Goal: Entertainment & Leisure: Browse casually

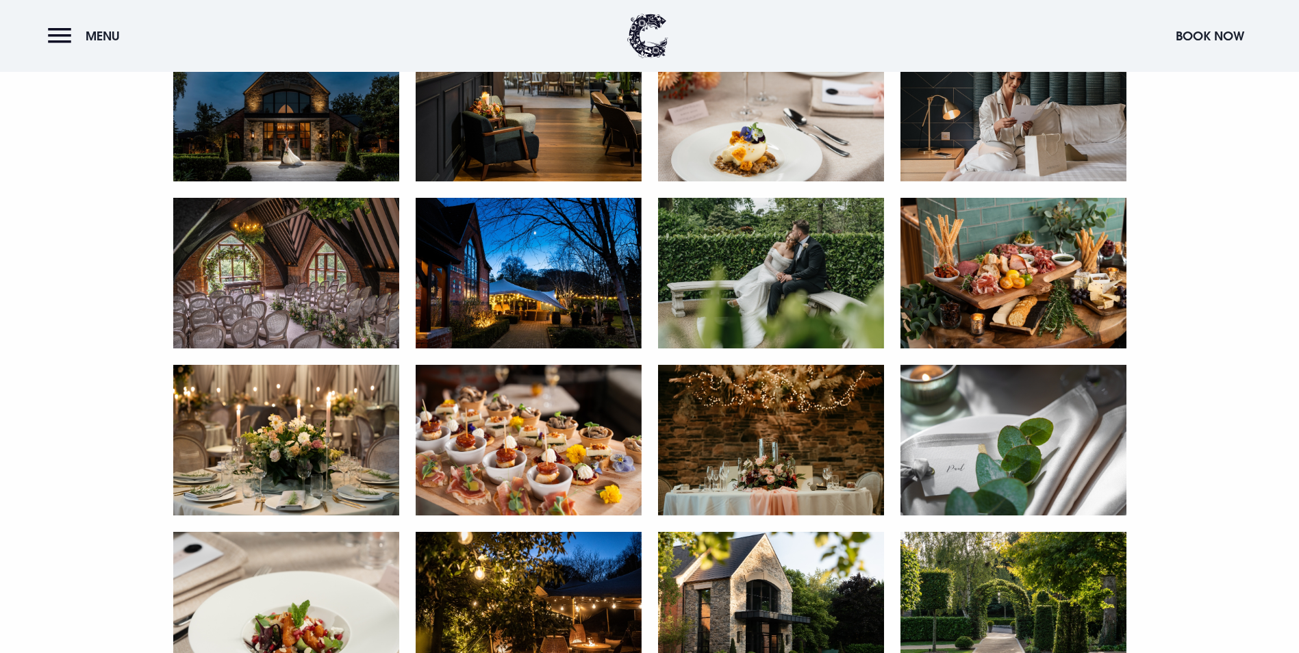
scroll to position [753, 0]
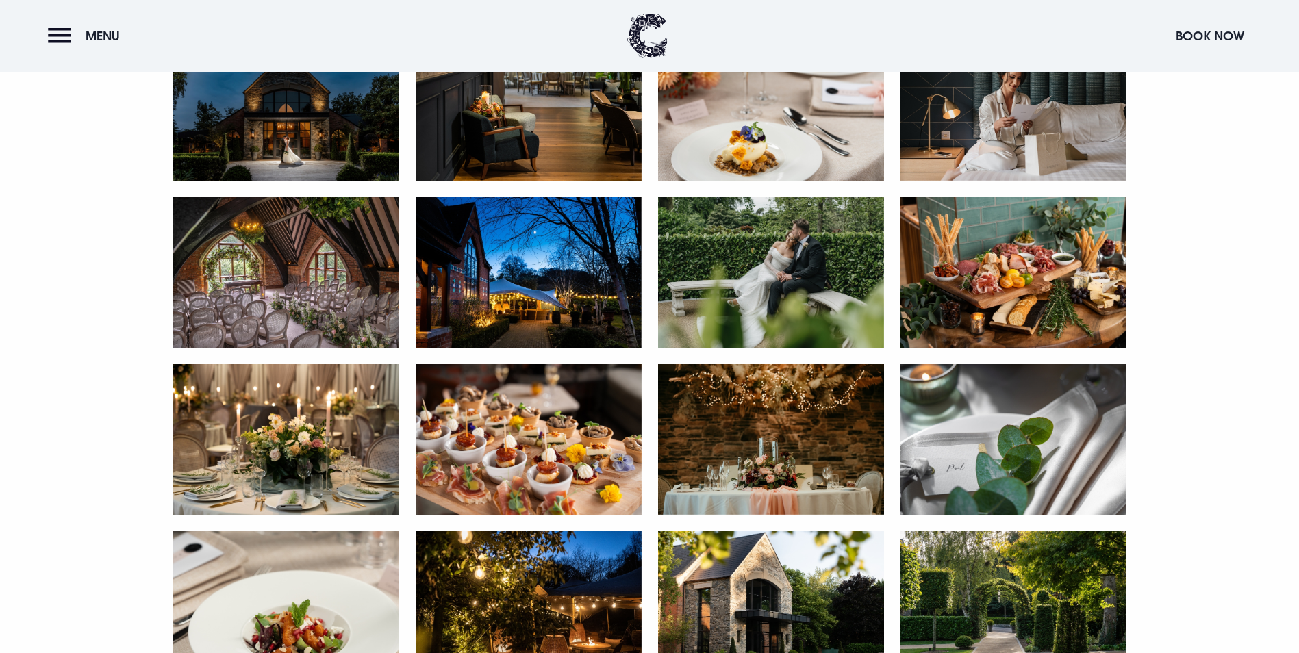
click at [314, 181] on img at bounding box center [286, 105] width 226 height 151
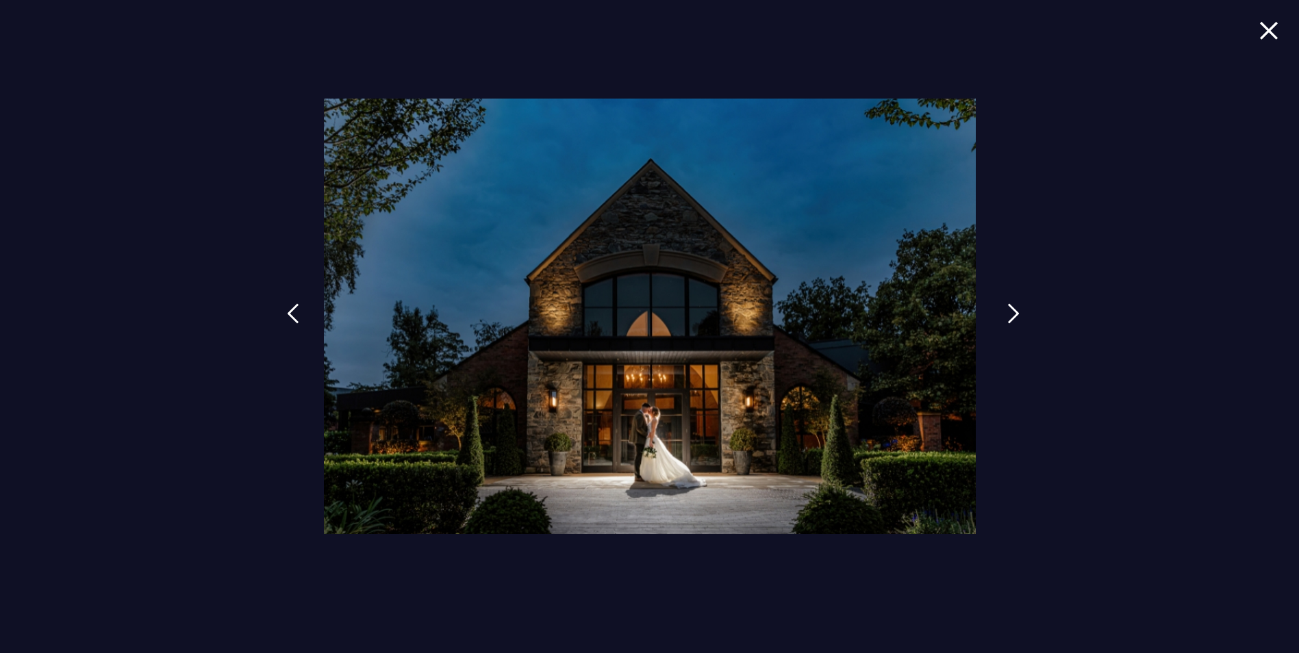
click at [1008, 324] on link at bounding box center [1013, 323] width 34 height 63
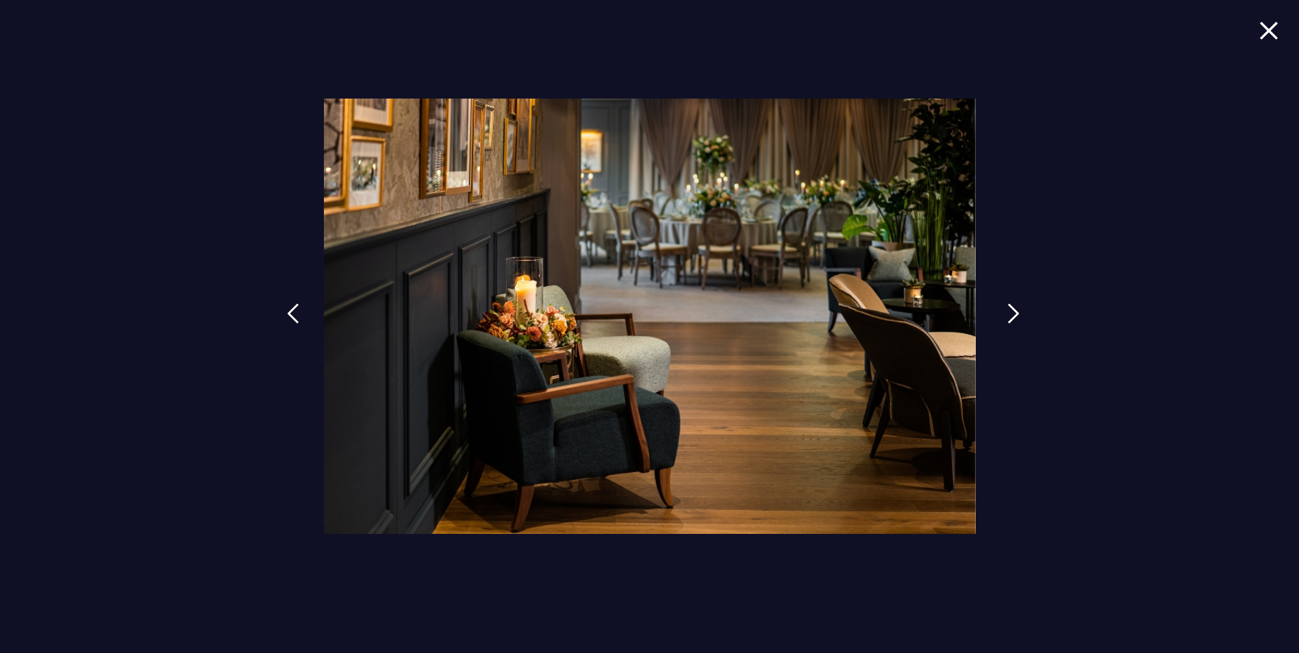
click at [1008, 324] on link at bounding box center [1013, 323] width 34 height 63
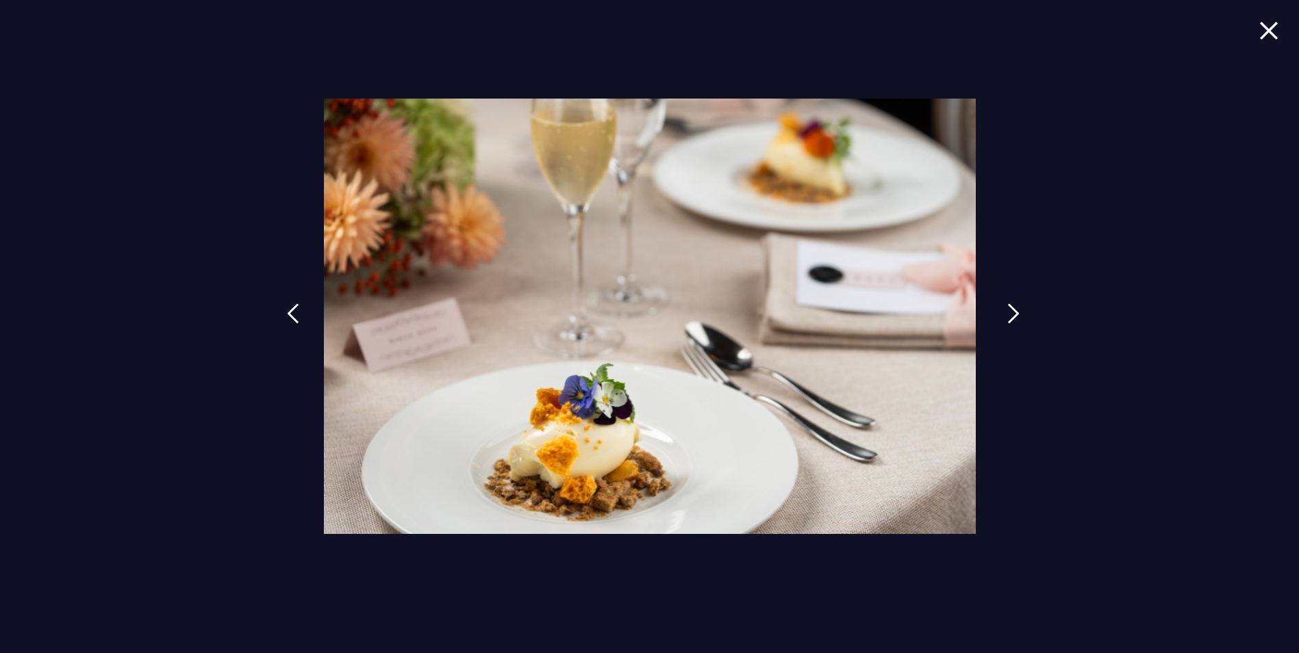
click at [1008, 324] on link at bounding box center [1013, 323] width 34 height 63
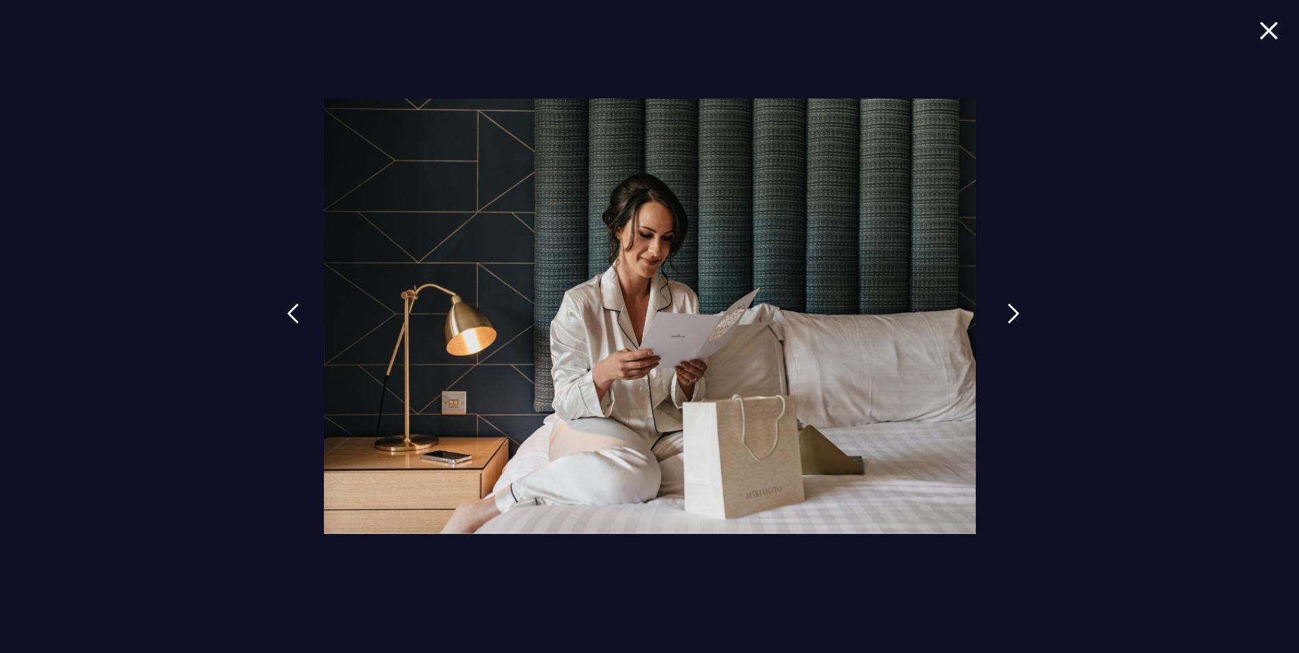
click at [1008, 324] on link at bounding box center [1013, 323] width 34 height 63
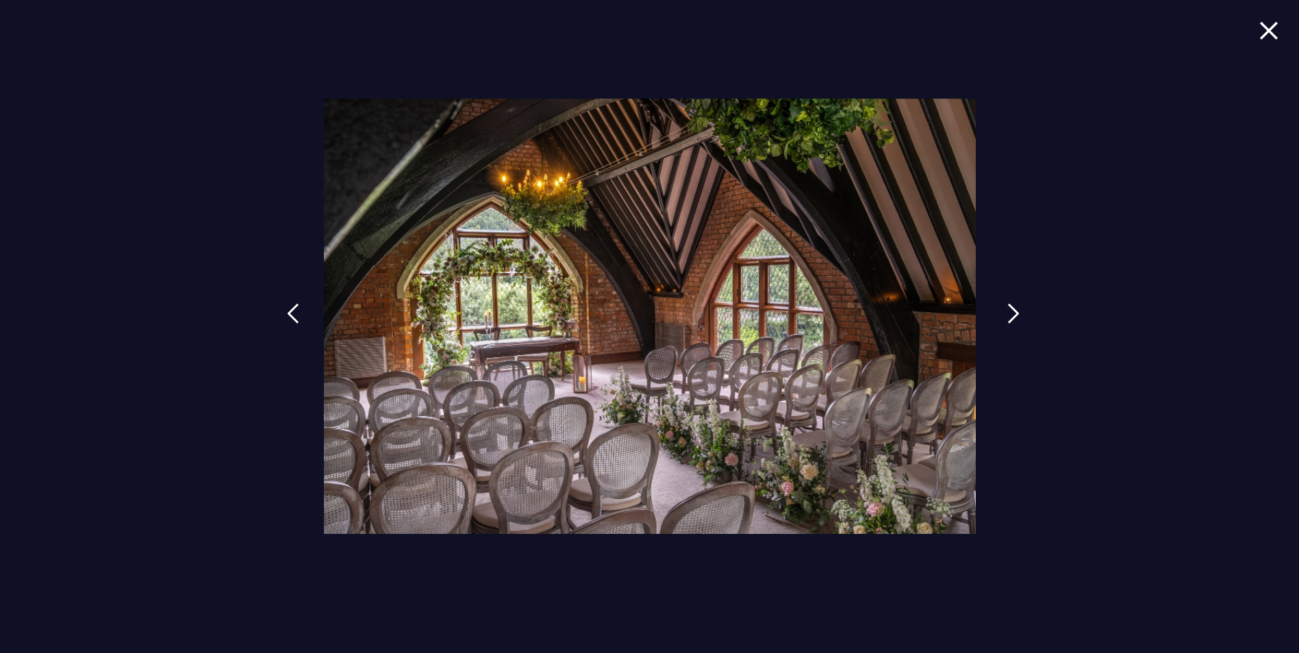
click at [1012, 315] on img at bounding box center [1013, 313] width 12 height 21
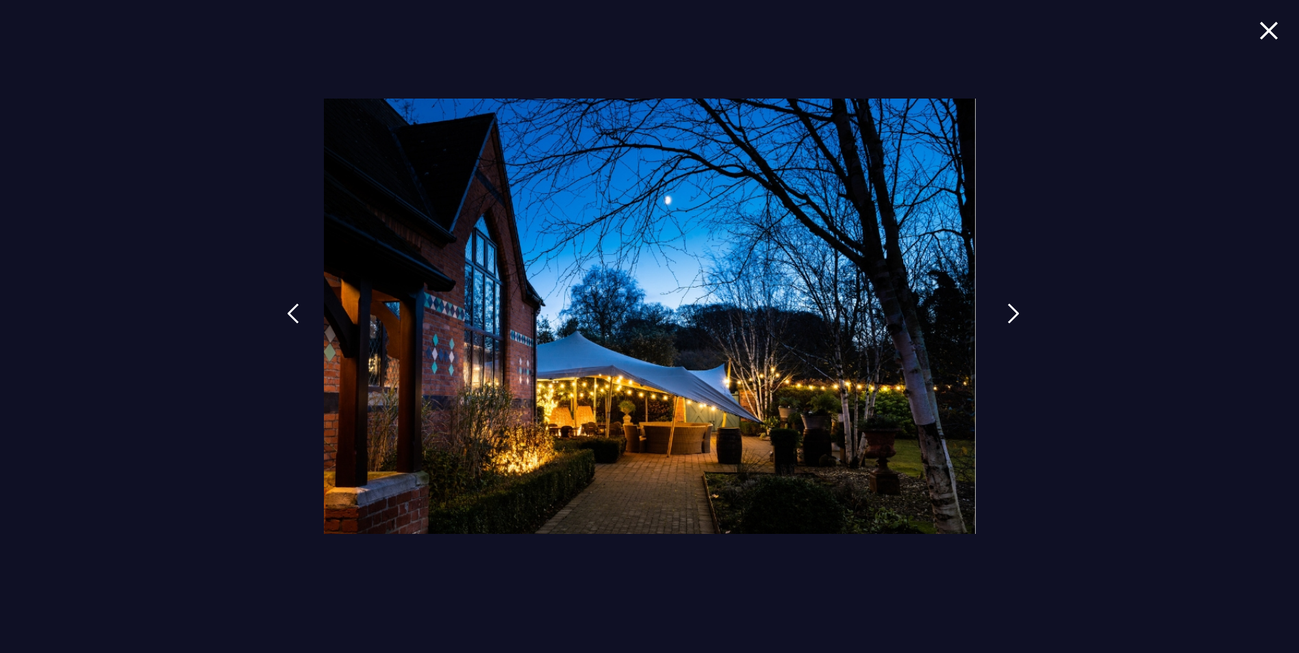
click at [1012, 315] on img at bounding box center [1013, 313] width 12 height 21
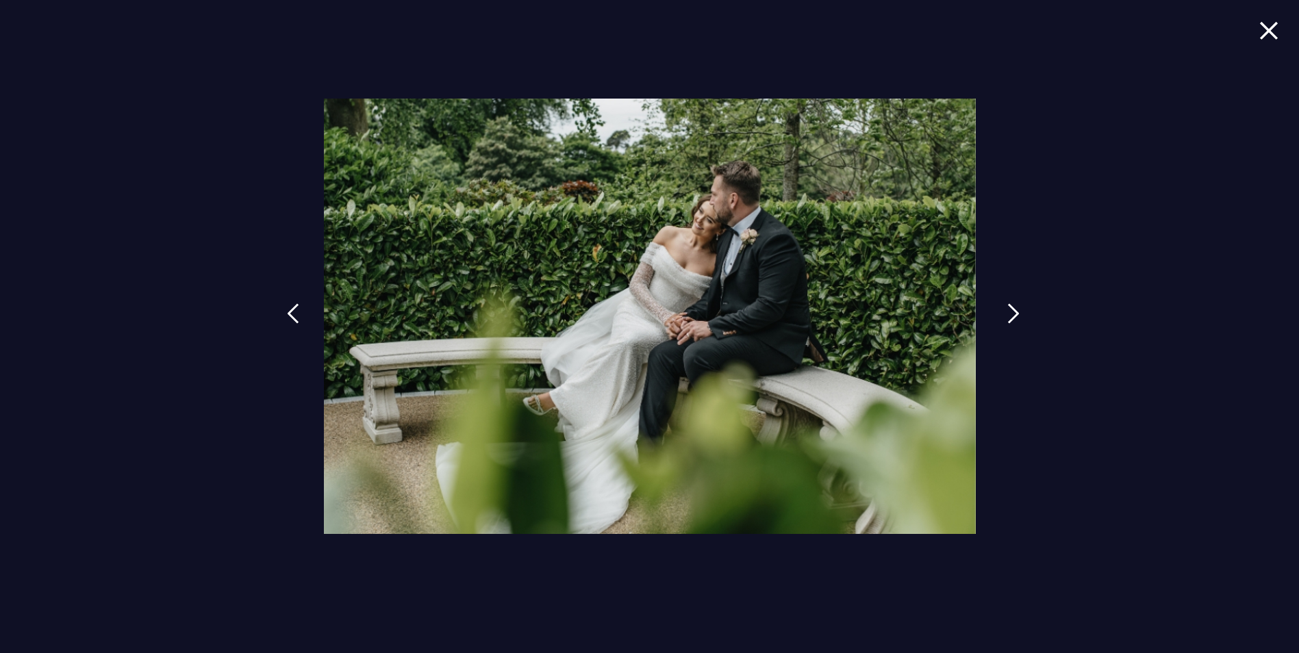
click at [1012, 315] on img at bounding box center [1013, 313] width 12 height 21
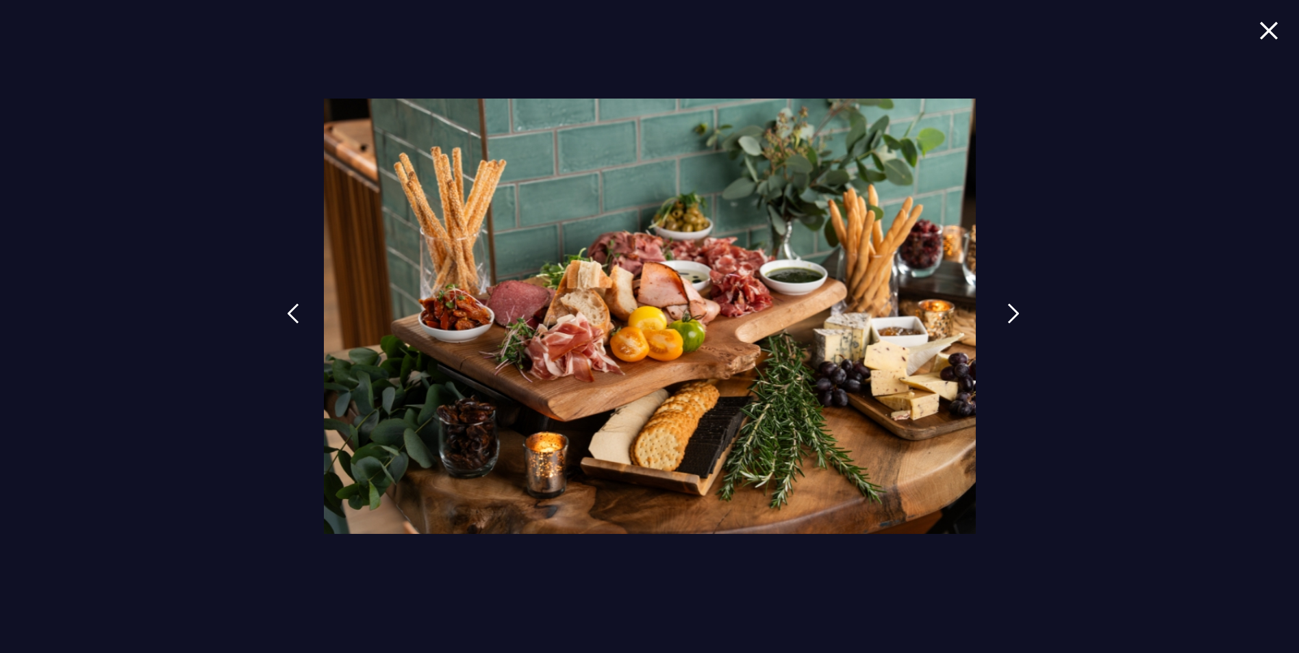
click at [1012, 315] on img at bounding box center [1013, 313] width 12 height 21
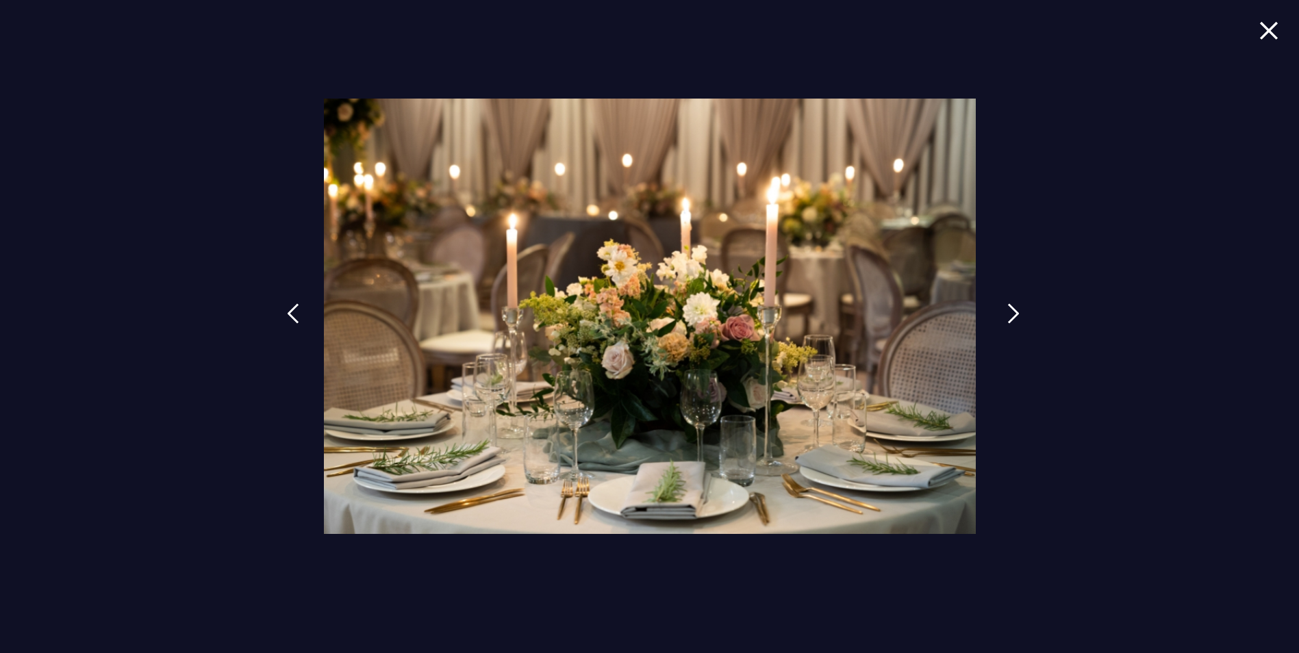
click at [1012, 315] on img at bounding box center [1013, 313] width 12 height 21
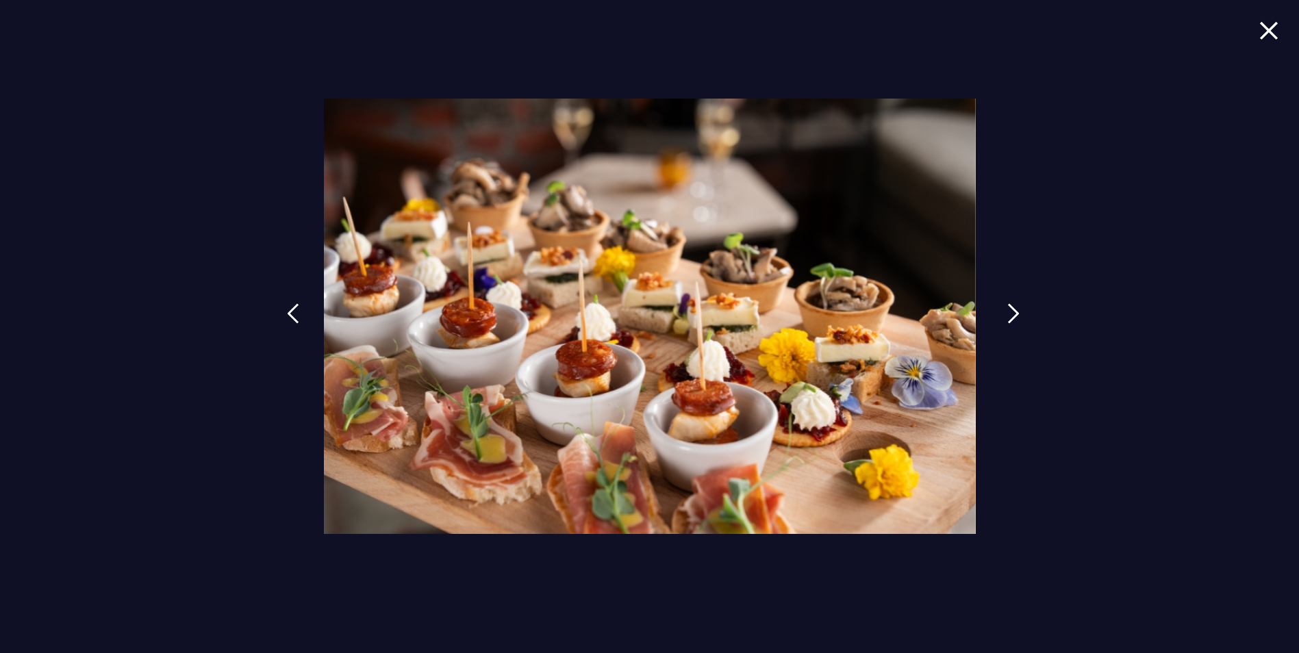
click at [1012, 315] on img at bounding box center [1013, 313] width 12 height 21
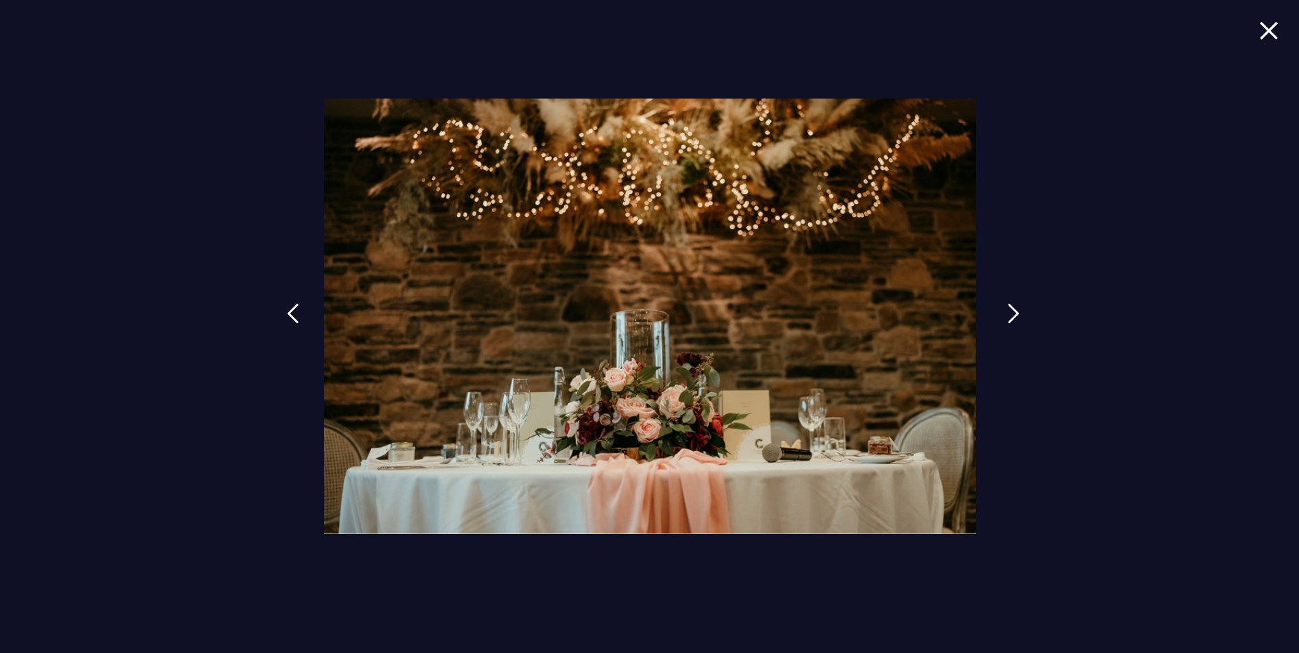
click at [1012, 315] on img at bounding box center [1013, 313] width 12 height 21
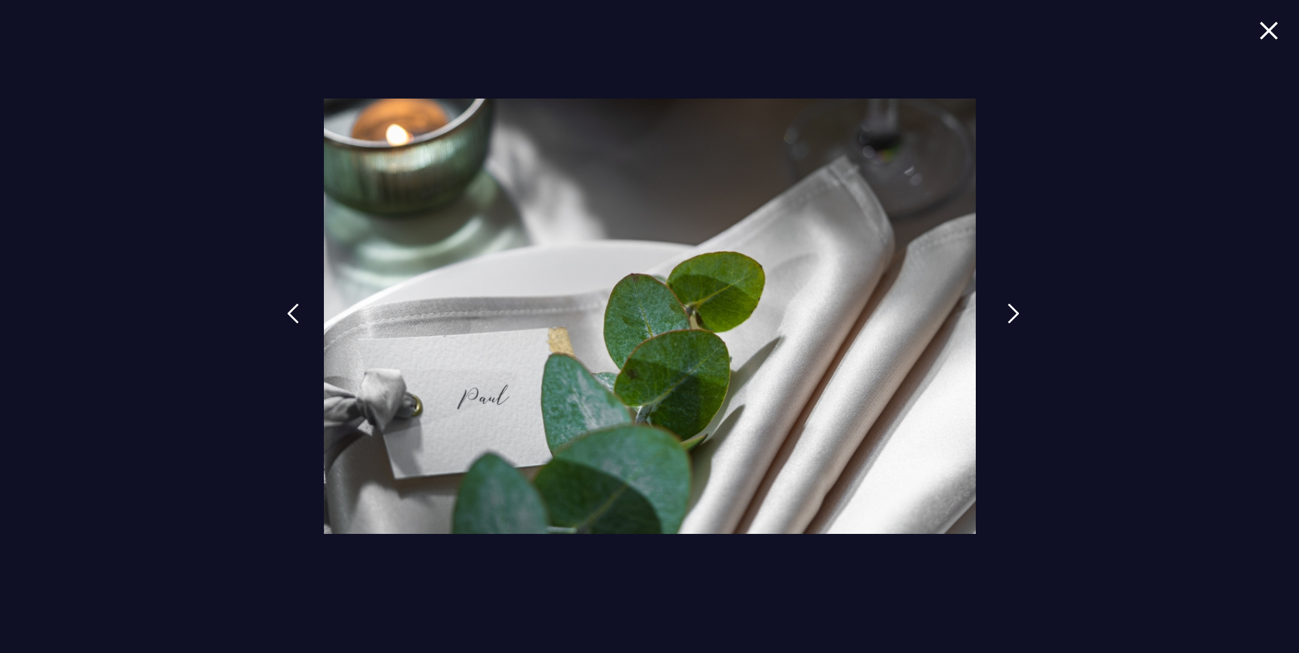
click at [1012, 315] on img at bounding box center [1013, 313] width 12 height 21
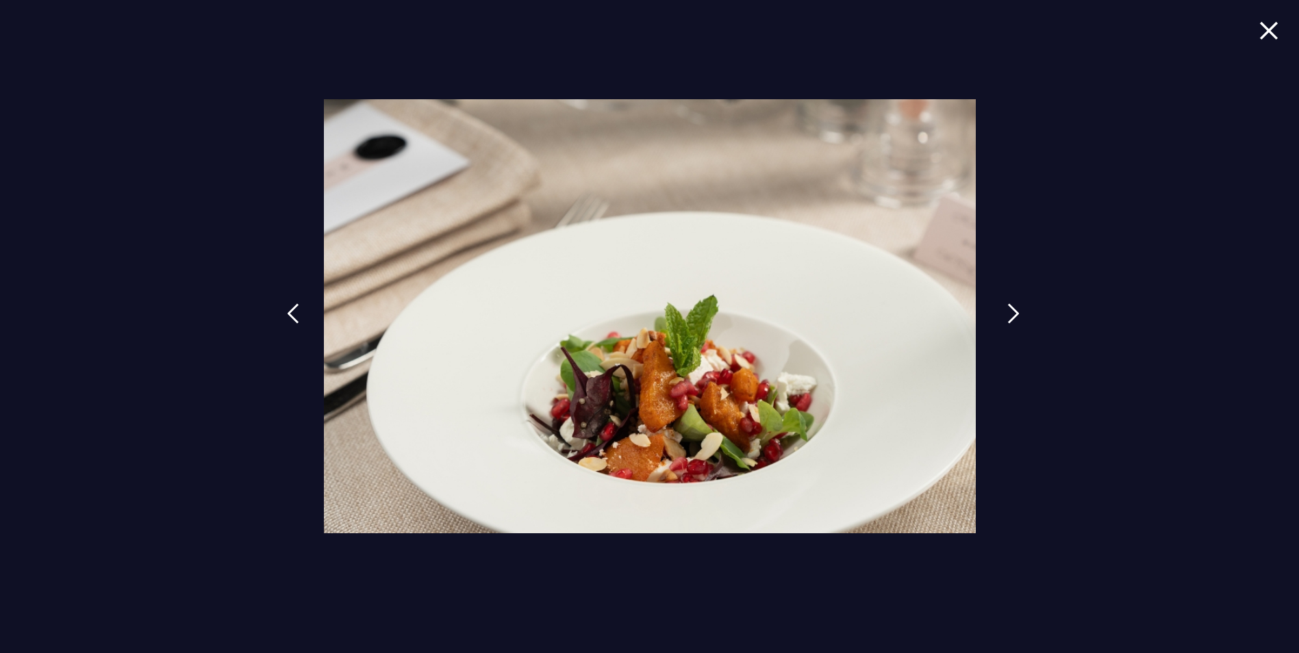
click at [1012, 315] on img at bounding box center [1013, 313] width 12 height 21
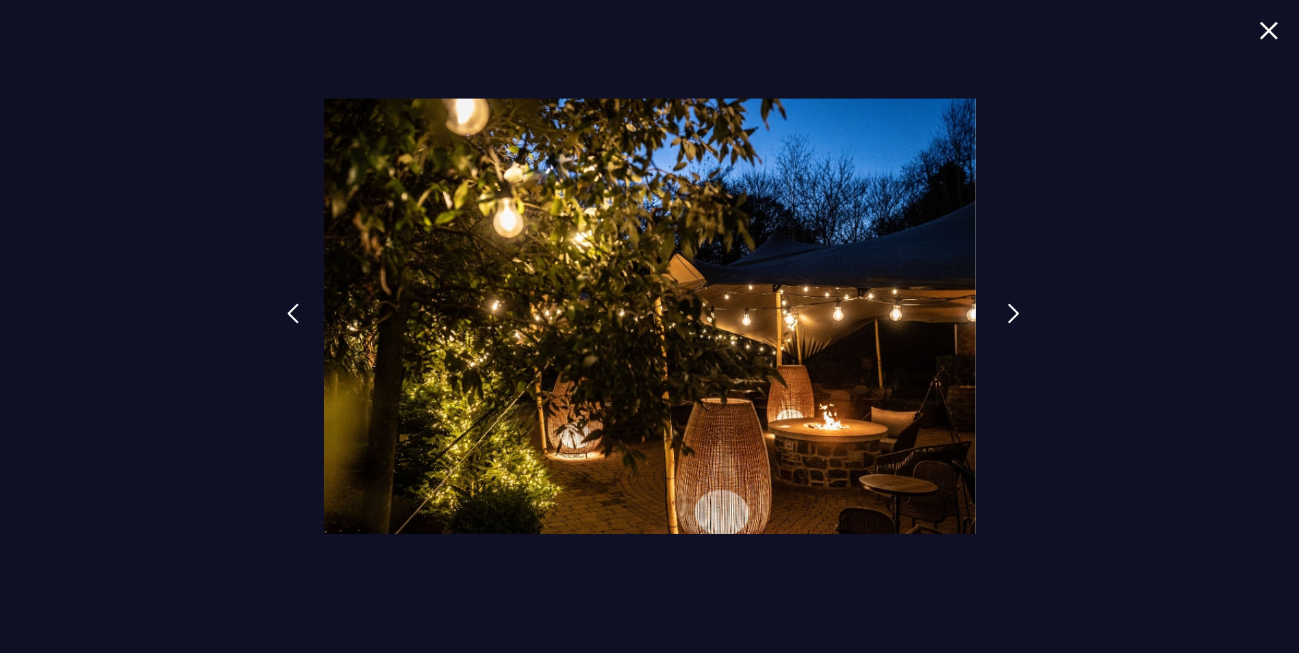
click at [1012, 315] on img at bounding box center [1013, 313] width 12 height 21
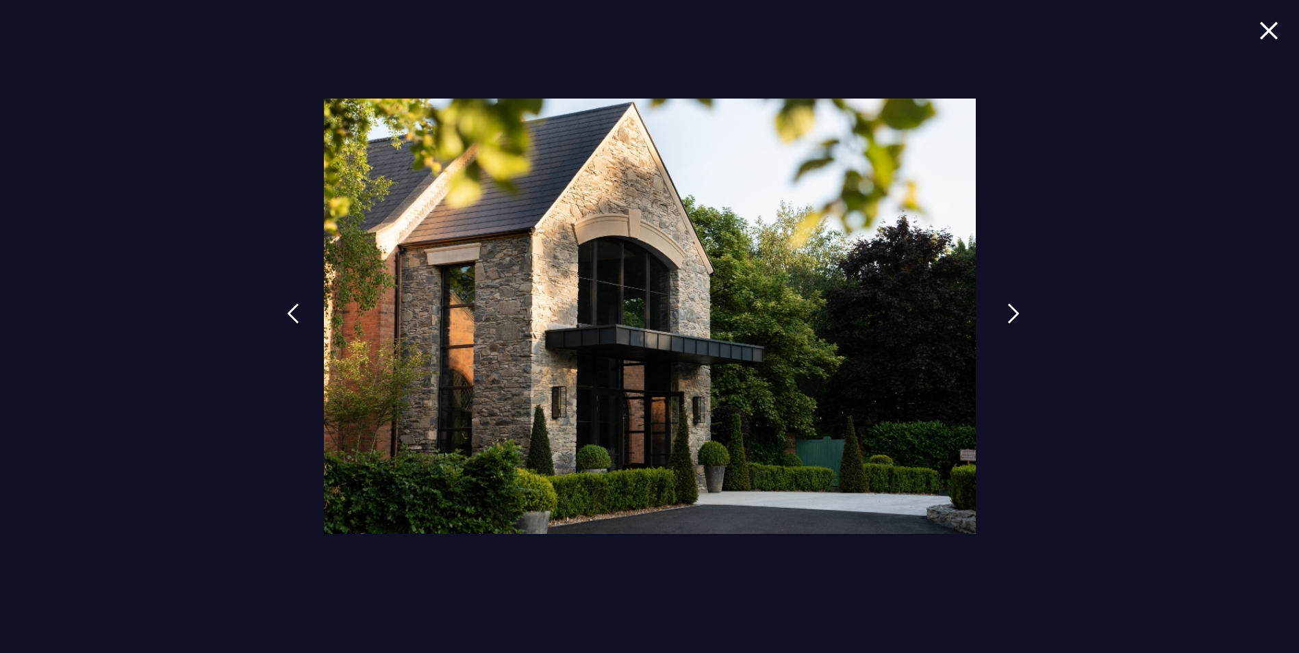
click at [1012, 315] on img at bounding box center [1013, 313] width 12 height 21
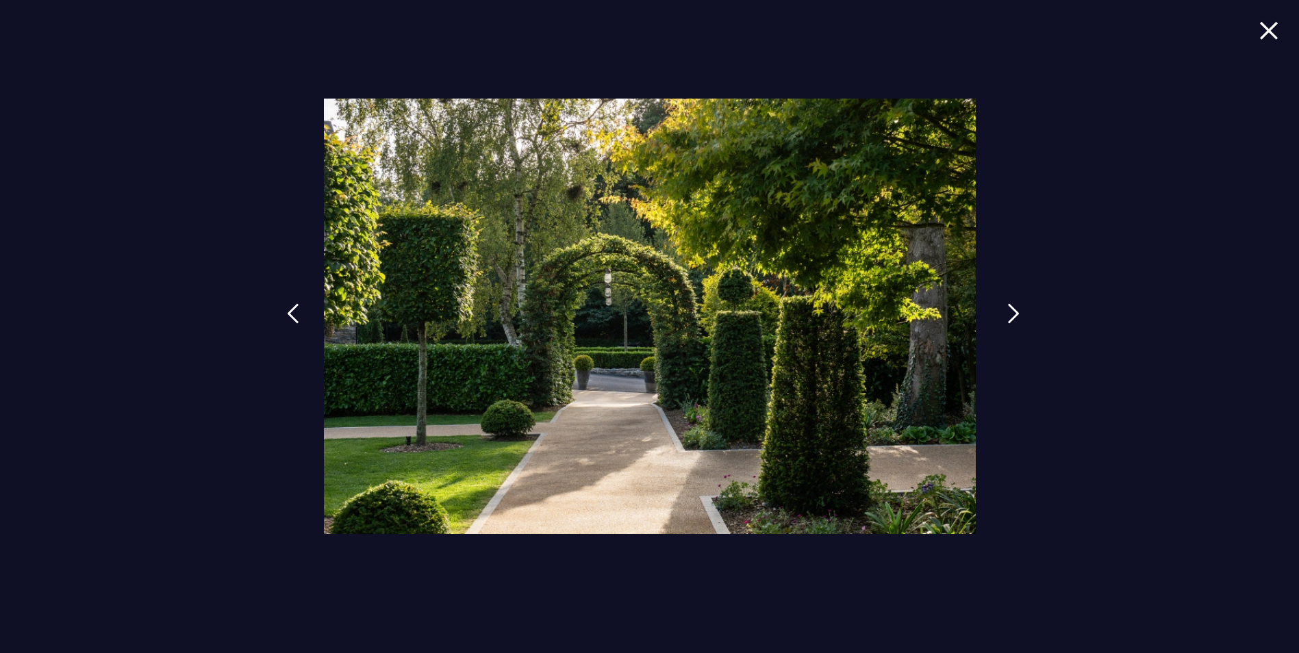
click at [1012, 315] on img at bounding box center [1013, 313] width 12 height 21
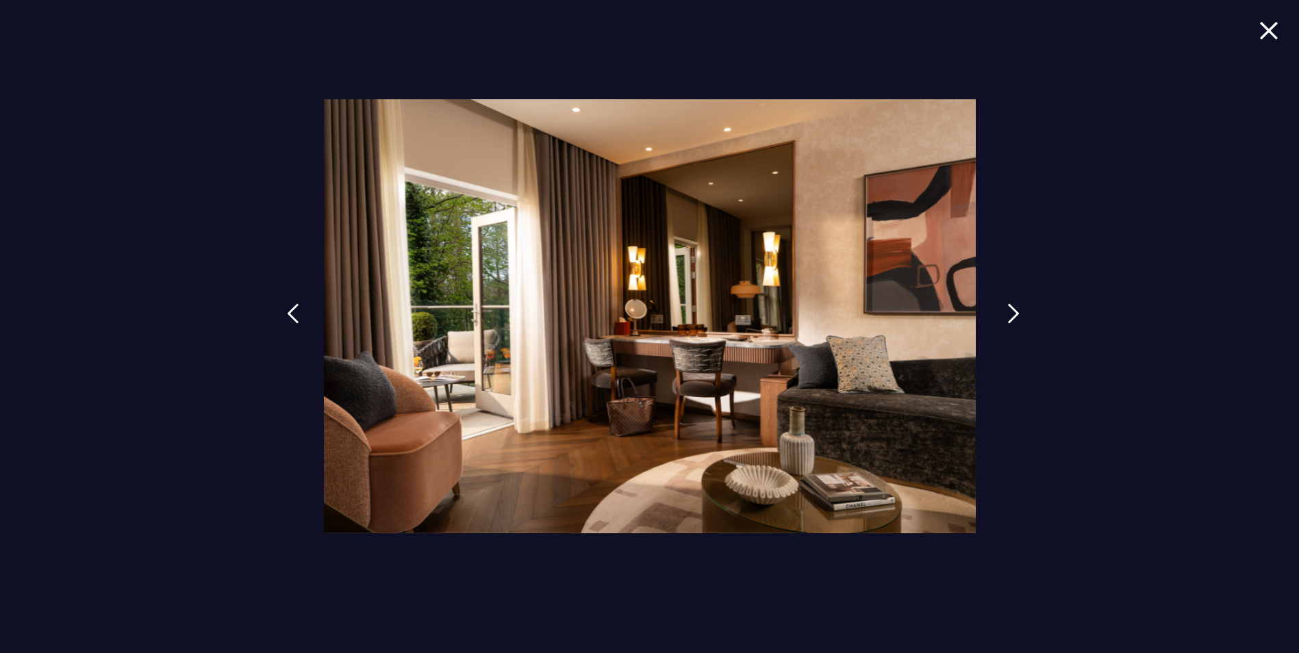
click at [1012, 315] on img at bounding box center [1013, 313] width 12 height 21
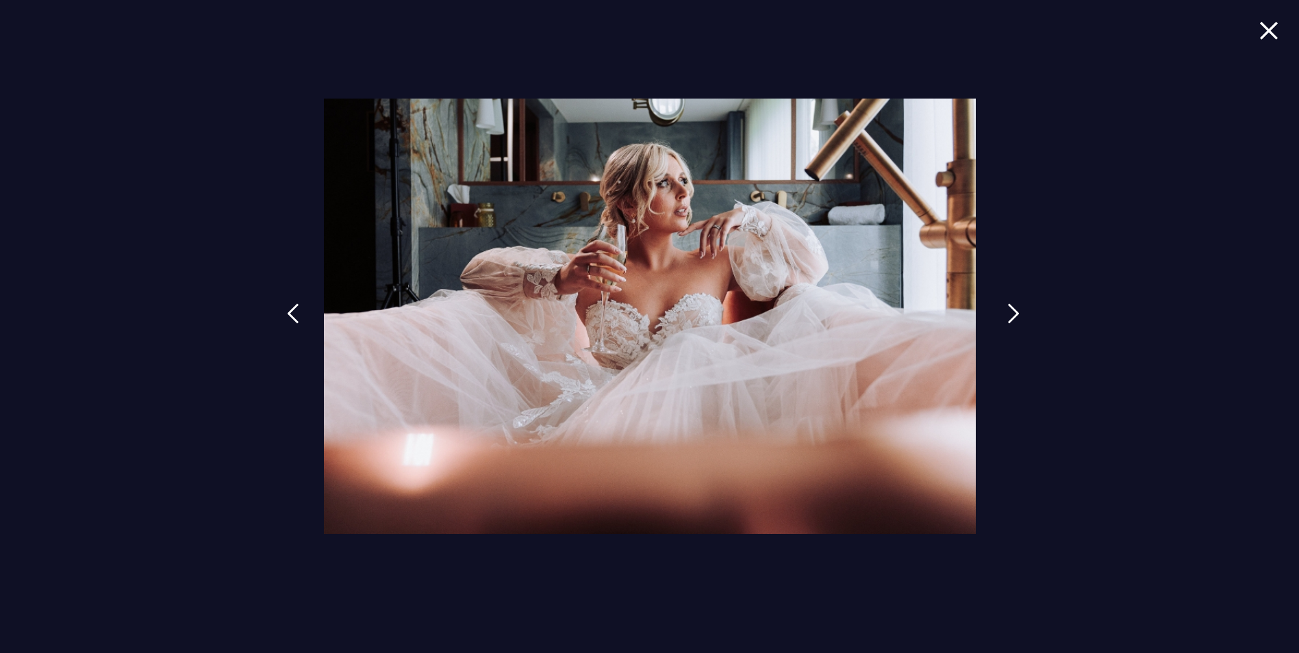
click at [1012, 315] on img at bounding box center [1013, 313] width 12 height 21
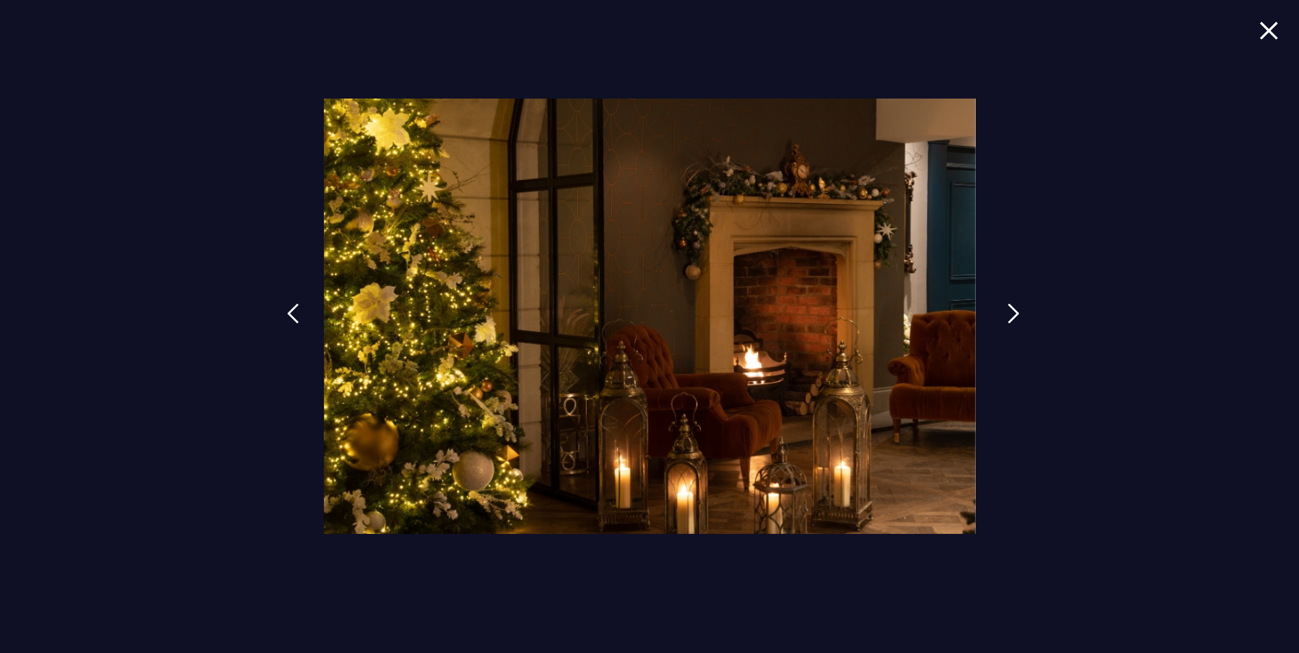
click at [1012, 315] on img at bounding box center [1013, 313] width 12 height 21
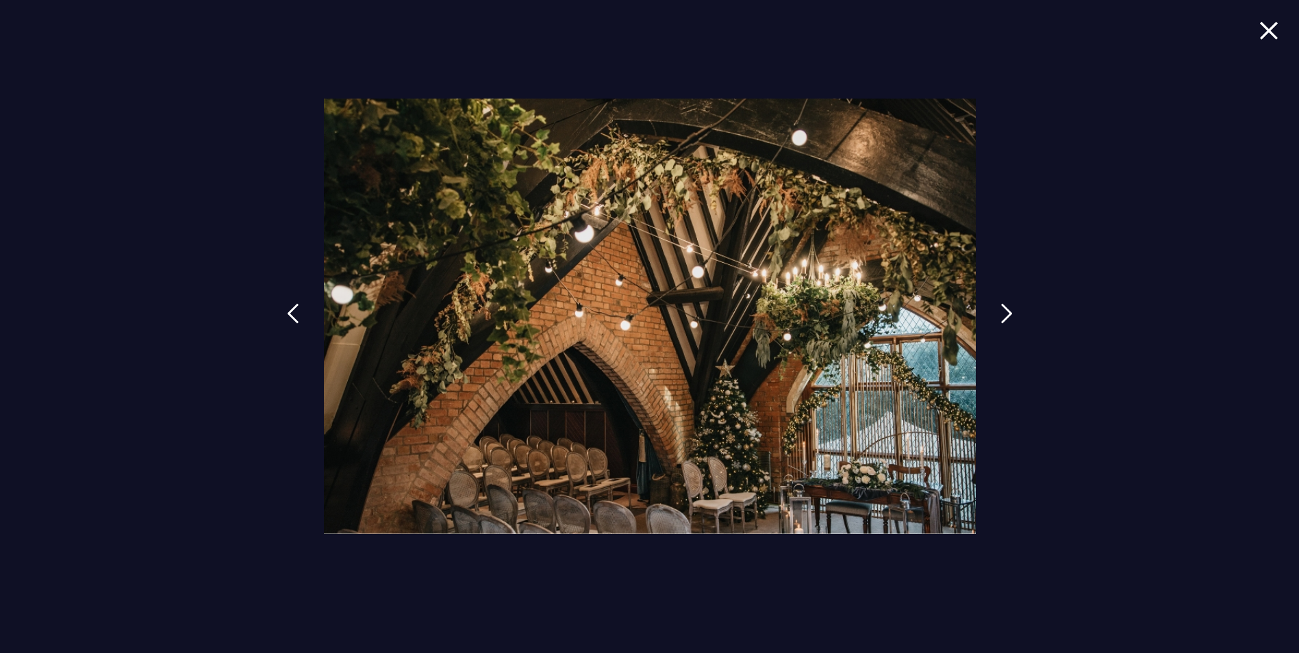
scroll to position [958, 0]
click at [999, 307] on link at bounding box center [1013, 323] width 34 height 63
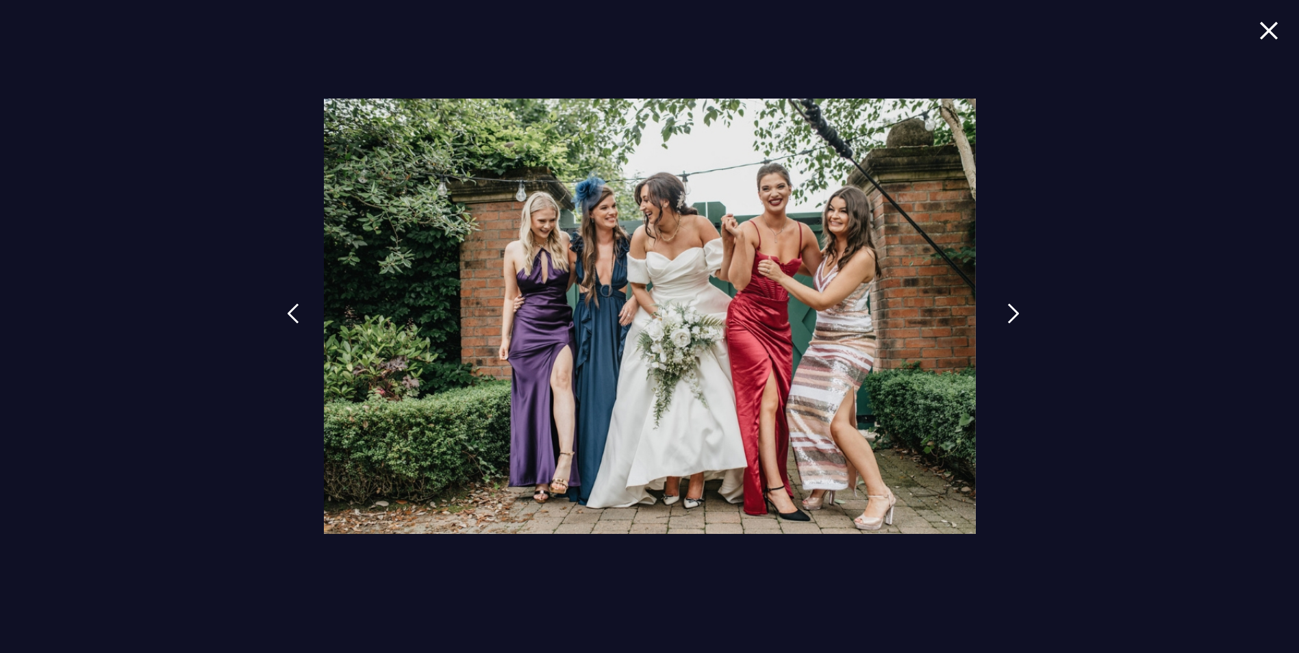
click at [999, 307] on link at bounding box center [1013, 323] width 34 height 63
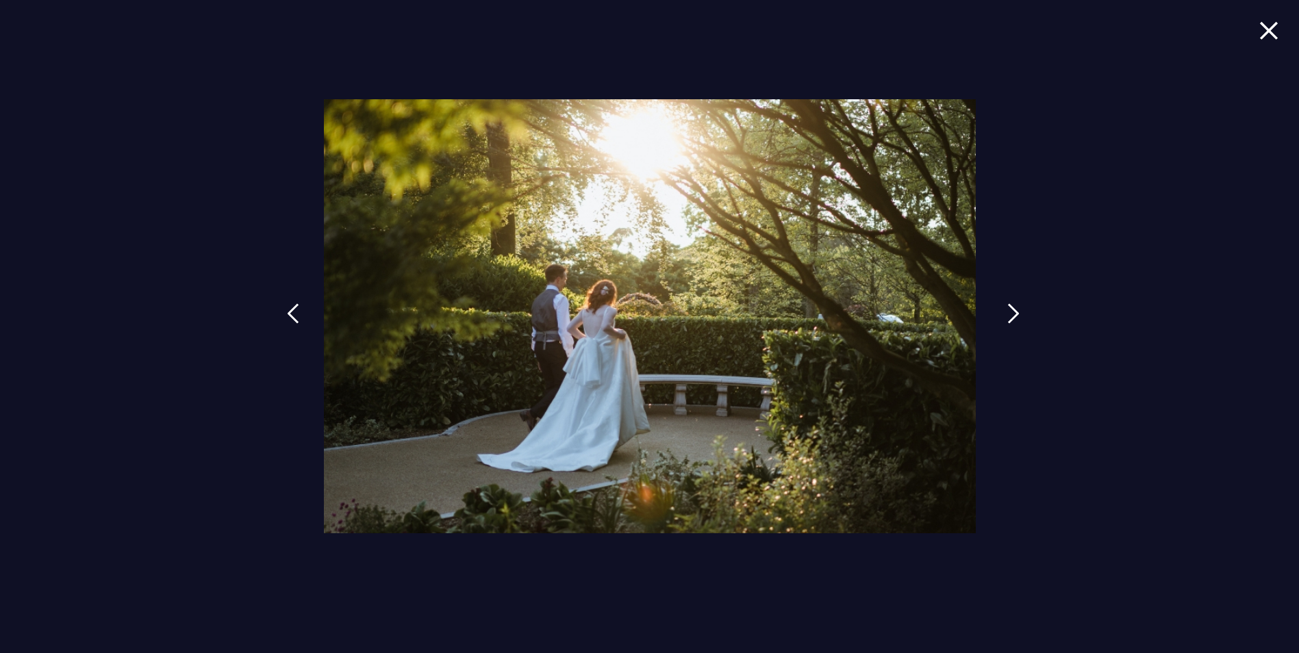
click at [999, 307] on link at bounding box center [1013, 323] width 34 height 63
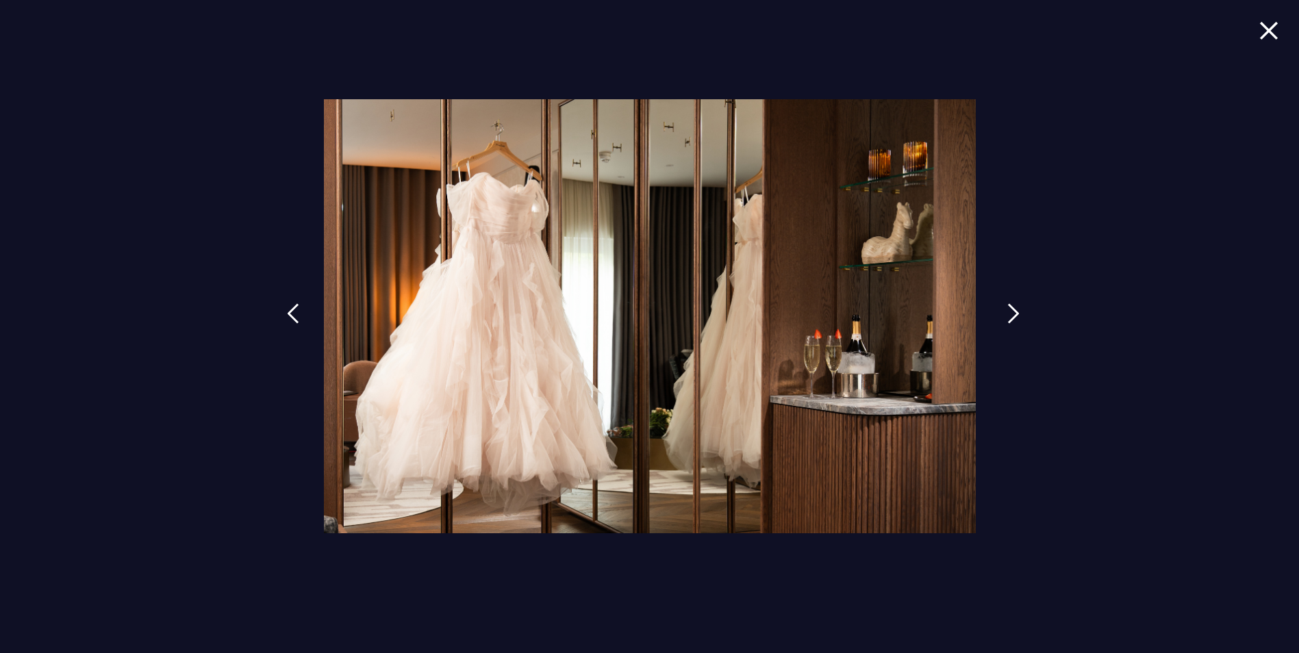
click at [999, 307] on link at bounding box center [1013, 323] width 34 height 63
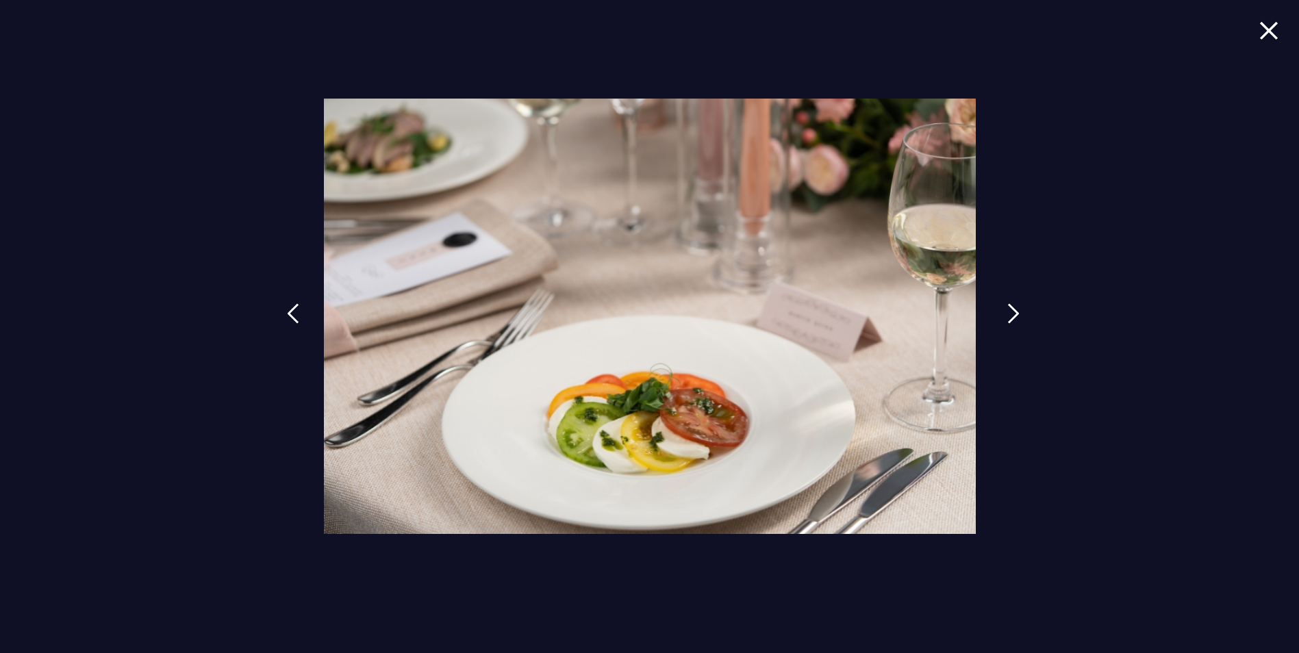
click at [999, 307] on link at bounding box center [1013, 323] width 34 height 63
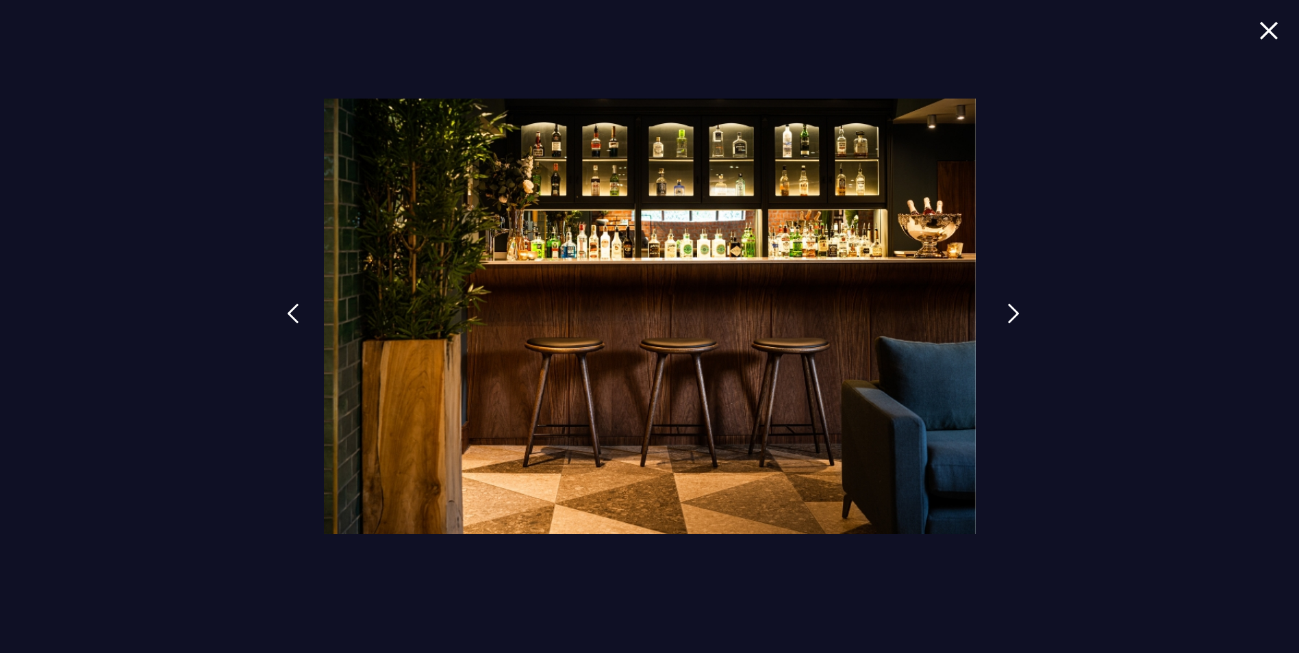
click at [999, 307] on link at bounding box center [1013, 323] width 34 height 63
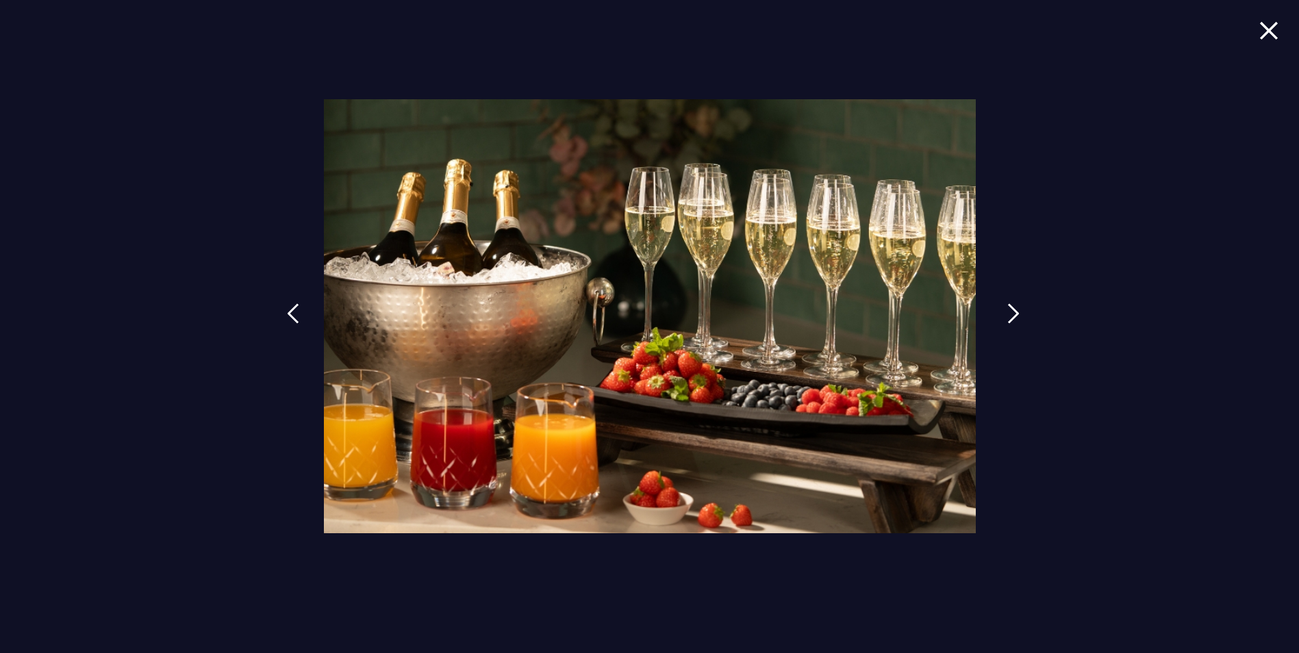
click at [999, 307] on link at bounding box center [1013, 323] width 34 height 63
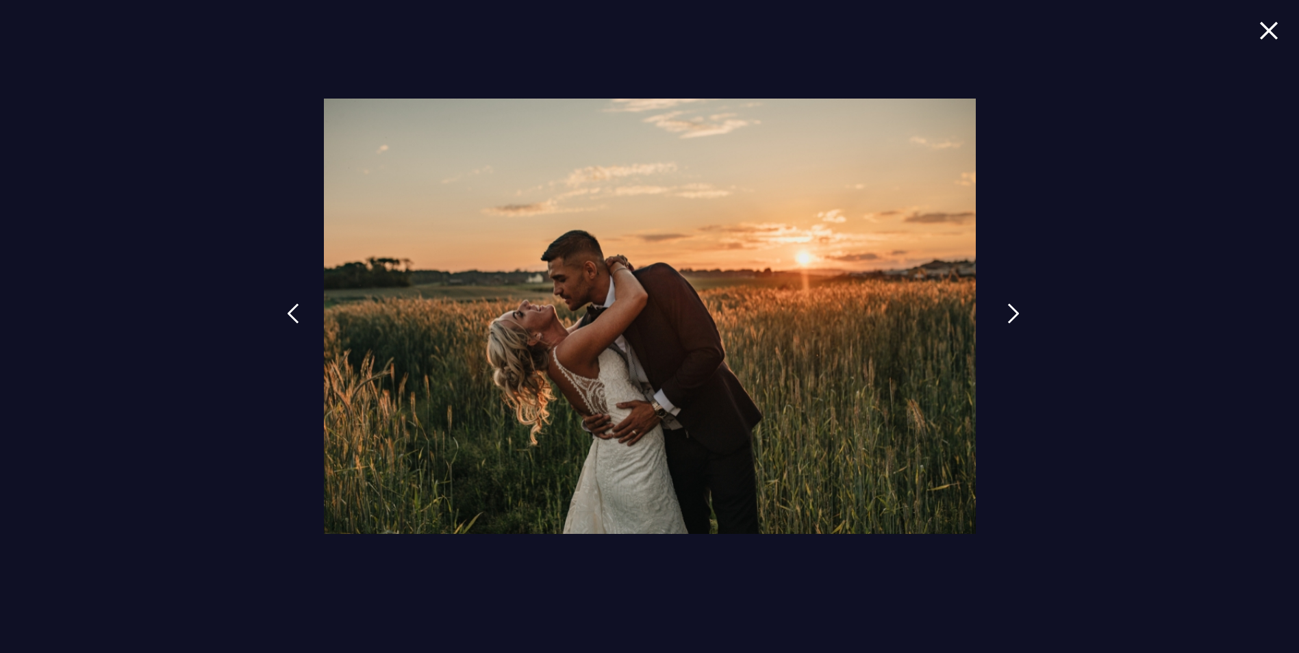
click at [999, 307] on link at bounding box center [1013, 323] width 34 height 63
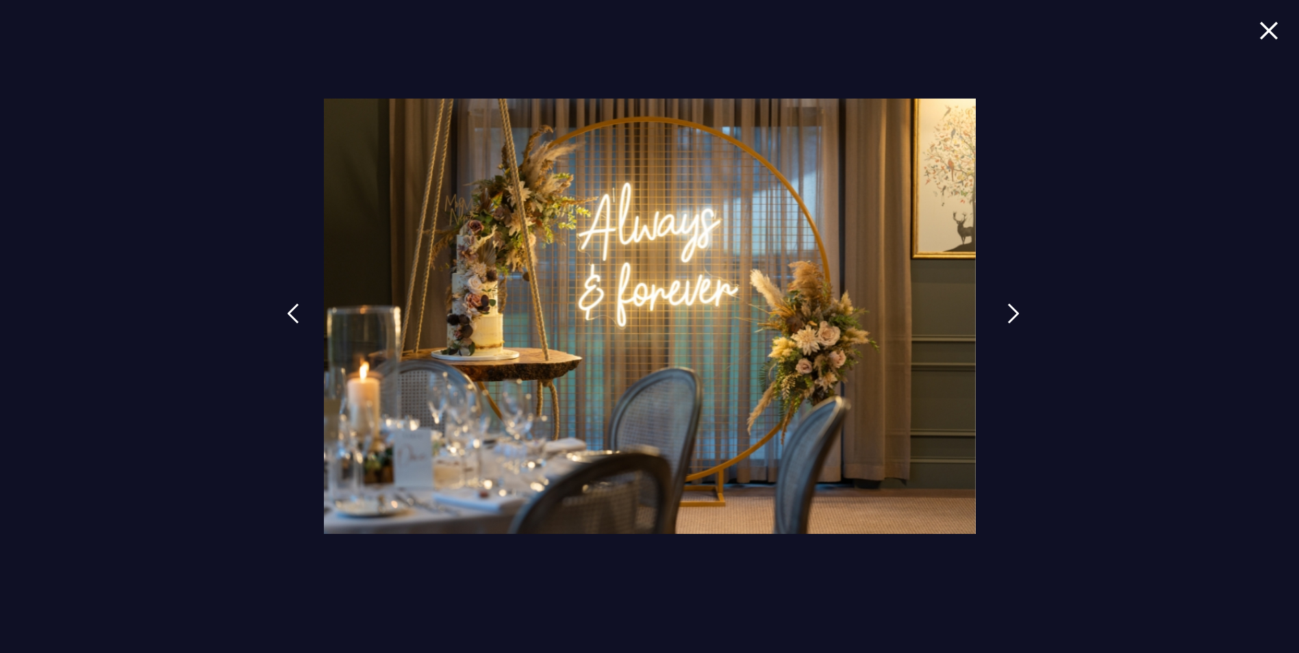
click at [999, 307] on link at bounding box center [1013, 323] width 34 height 63
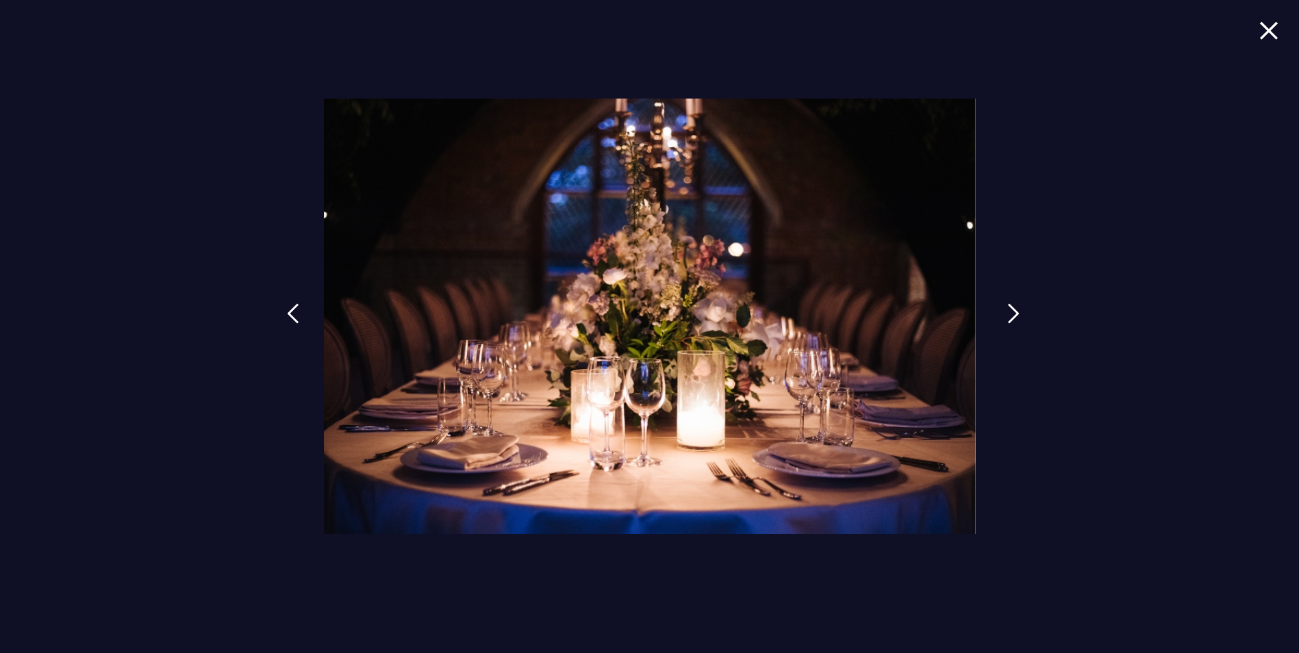
click at [999, 307] on link at bounding box center [1013, 323] width 34 height 63
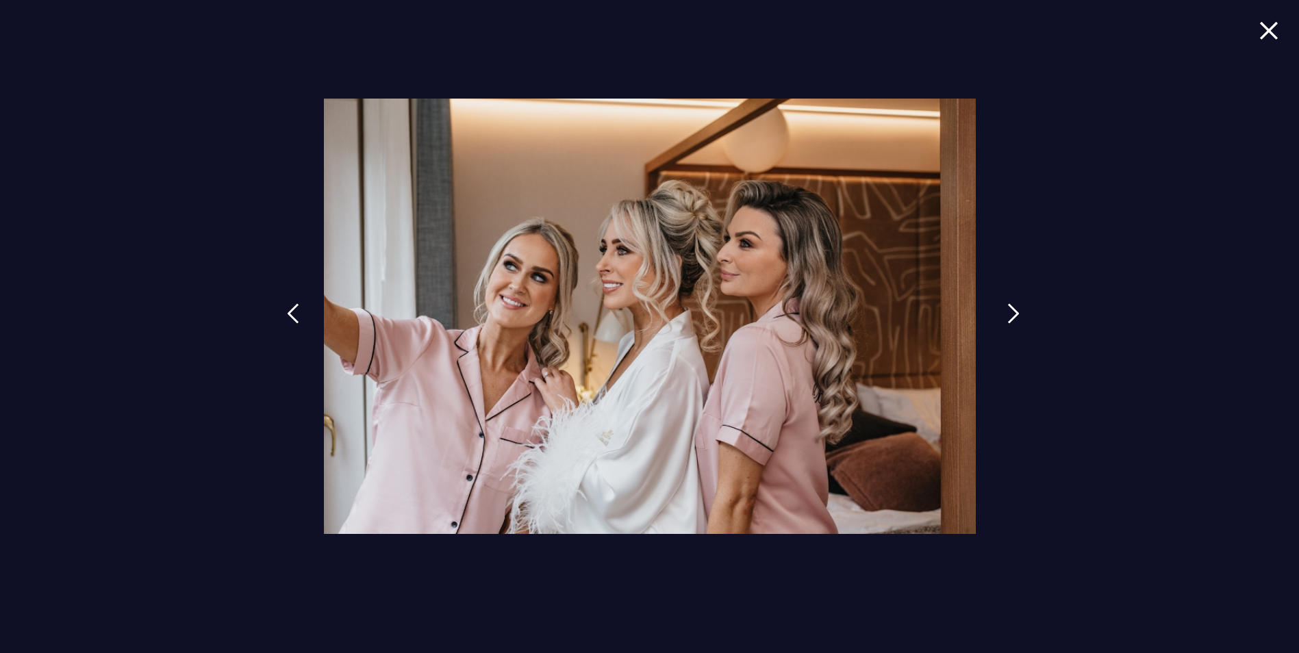
click at [999, 307] on link at bounding box center [1013, 323] width 34 height 63
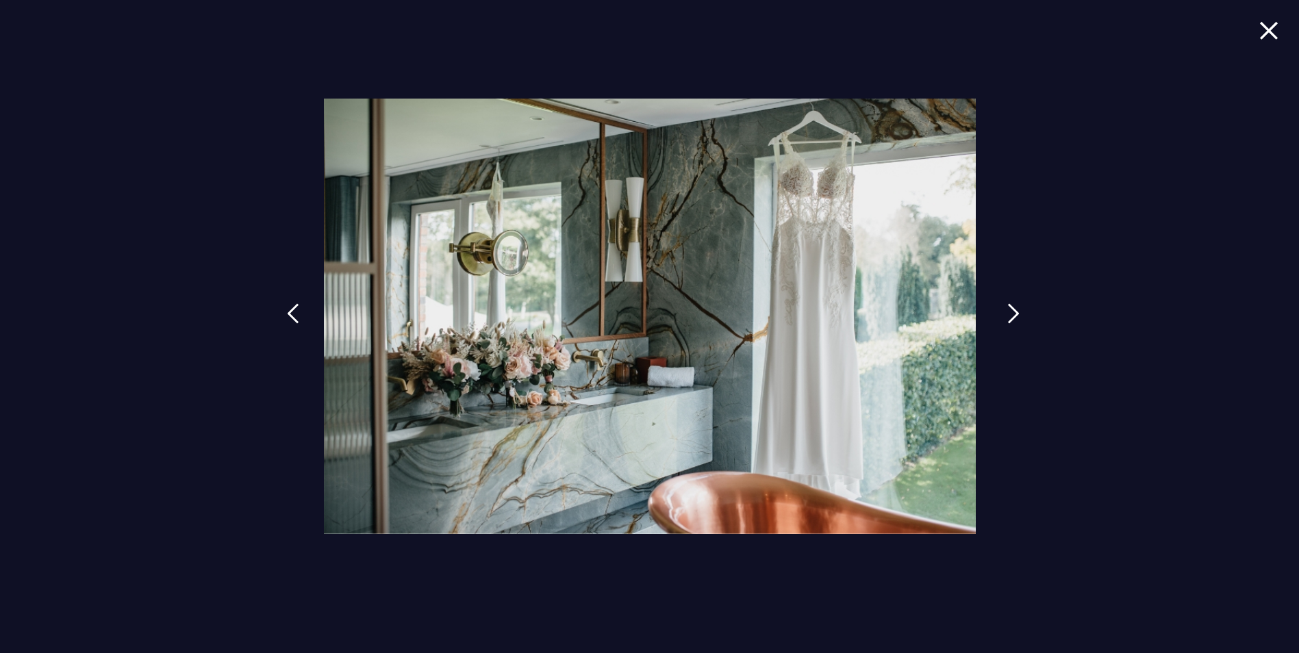
click at [999, 307] on link at bounding box center [1013, 323] width 34 height 63
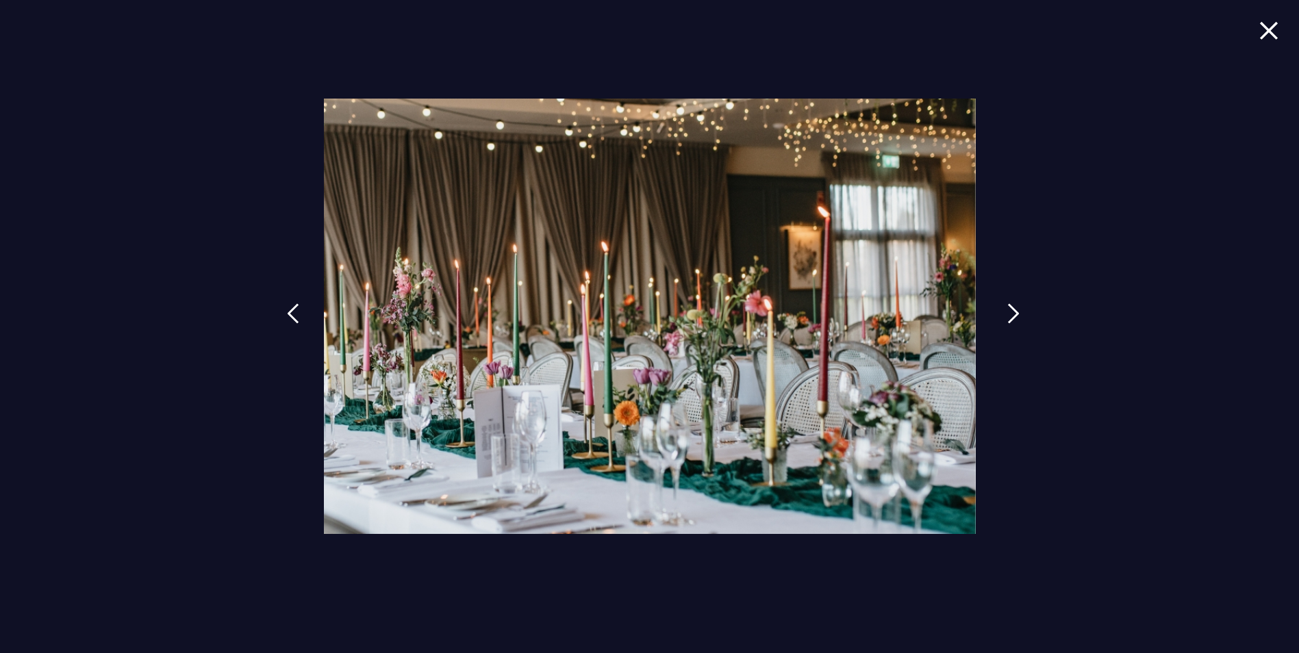
click at [999, 307] on link at bounding box center [1013, 323] width 34 height 63
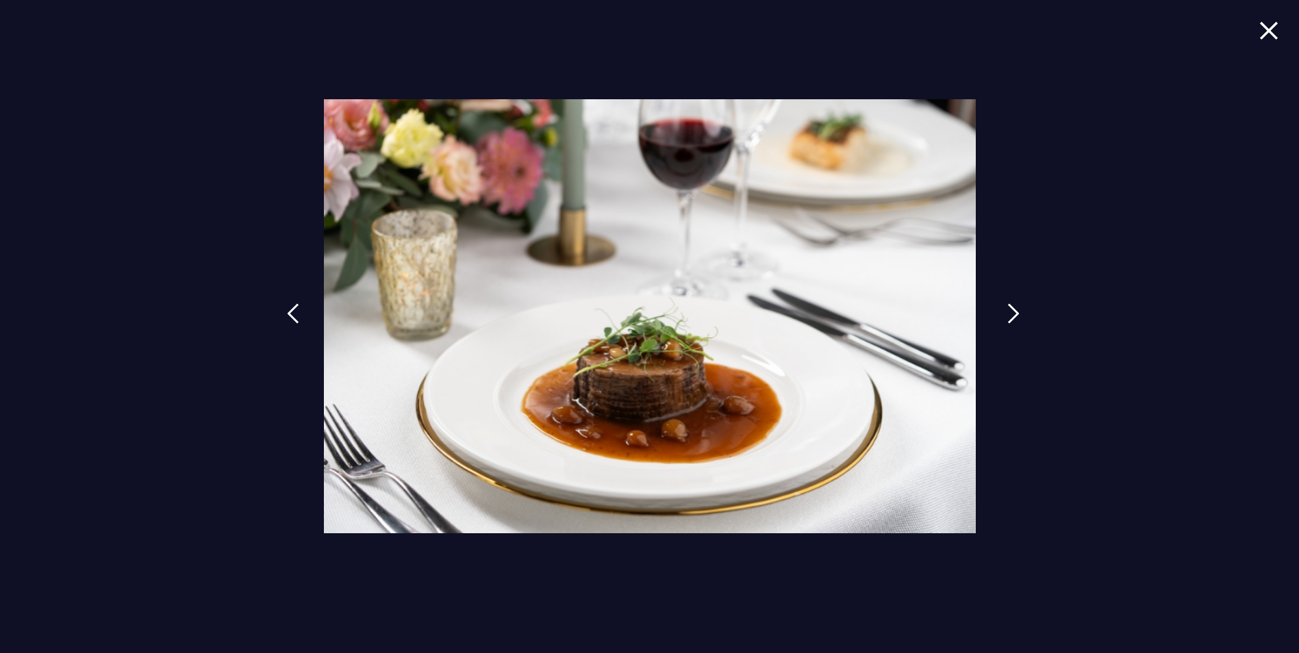
click at [999, 307] on link at bounding box center [1013, 323] width 34 height 63
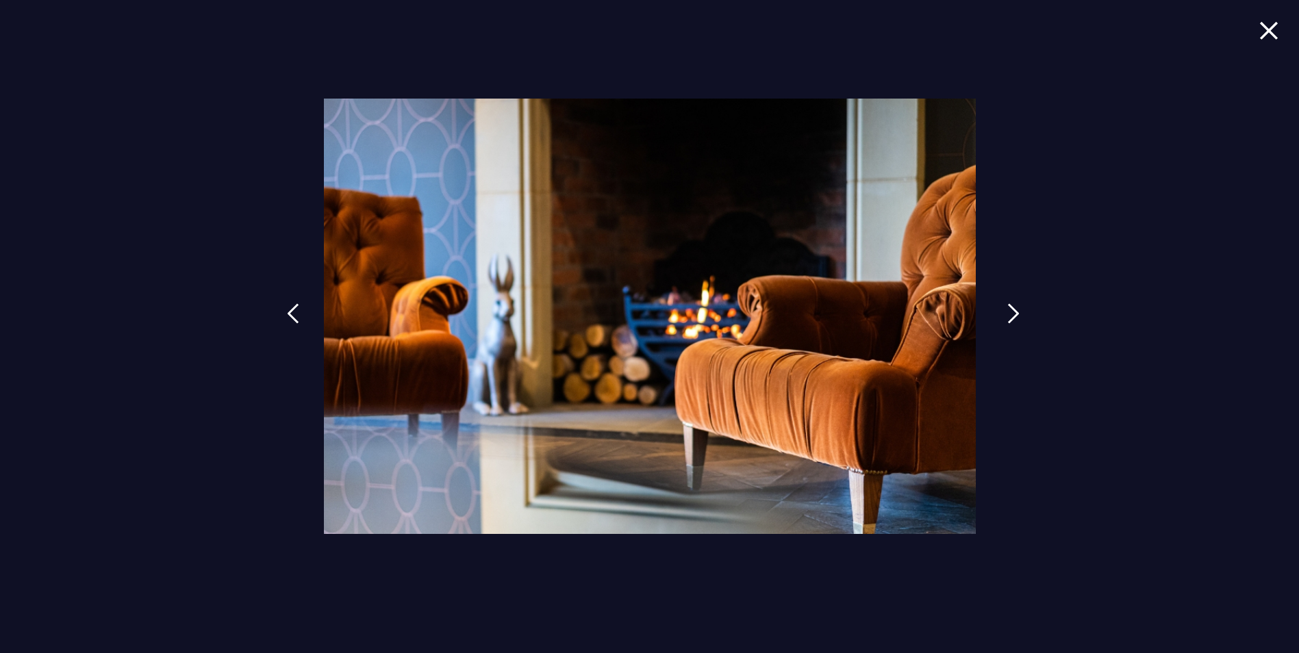
click at [999, 307] on link at bounding box center [1013, 323] width 34 height 63
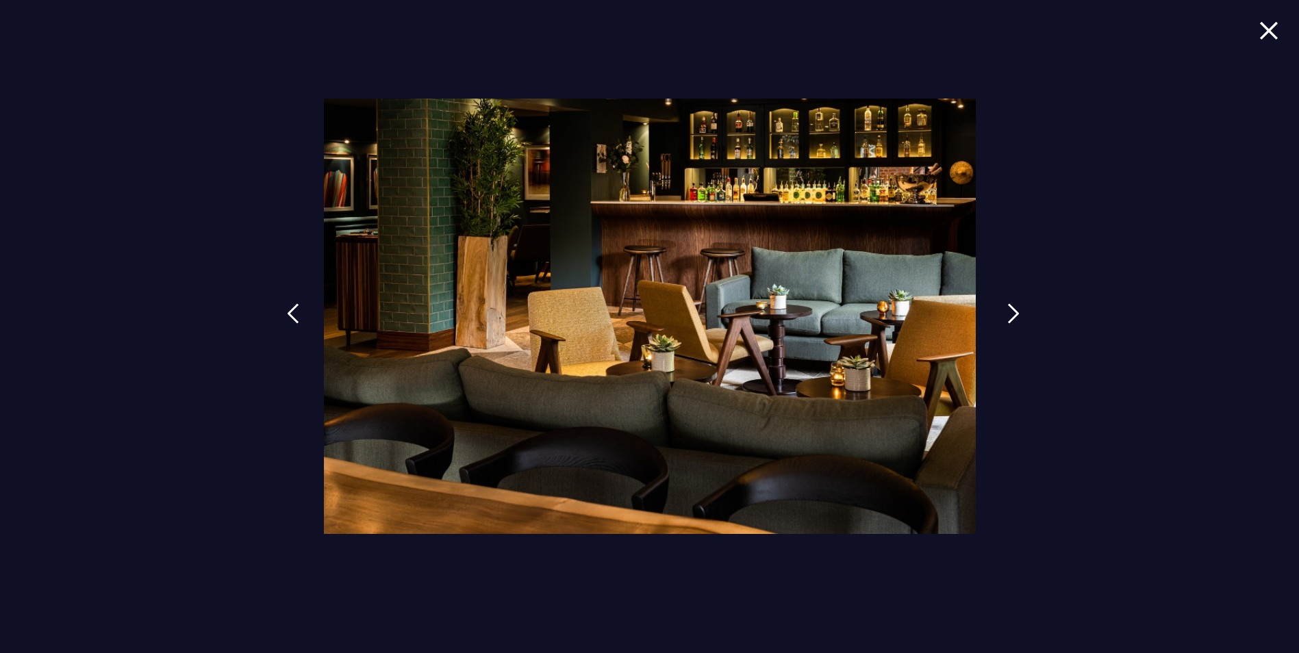
click at [999, 307] on link at bounding box center [1013, 323] width 34 height 63
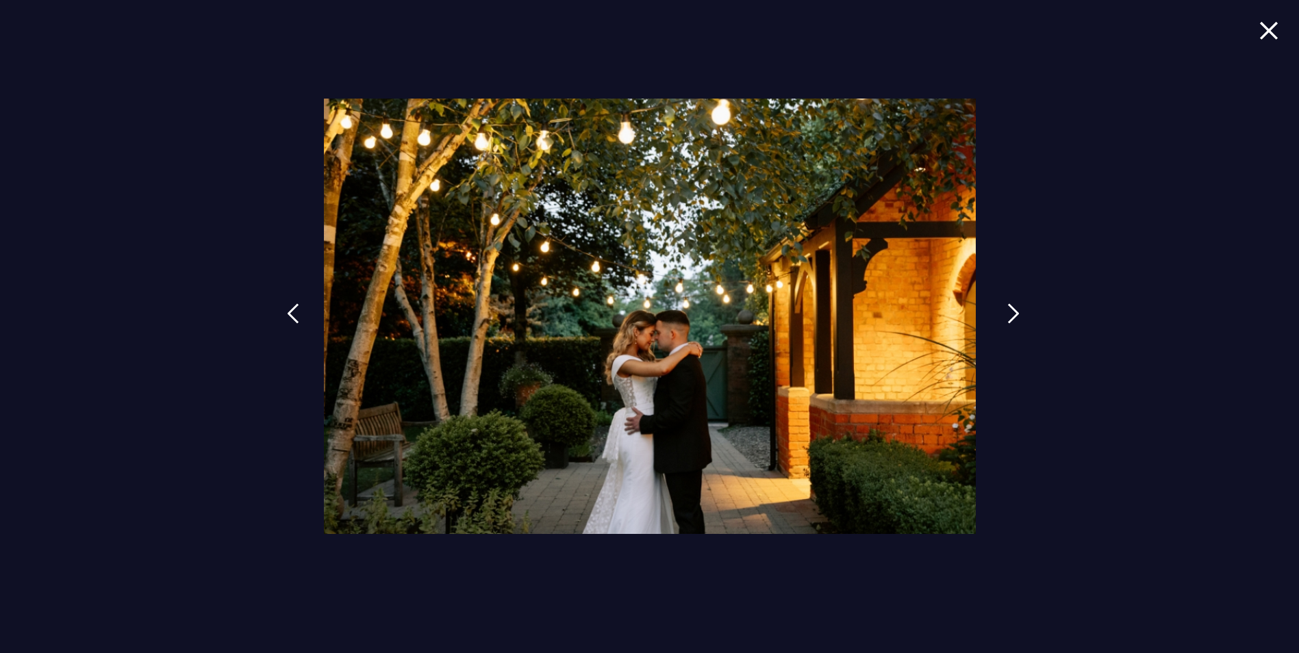
click at [999, 307] on link at bounding box center [1013, 323] width 34 height 63
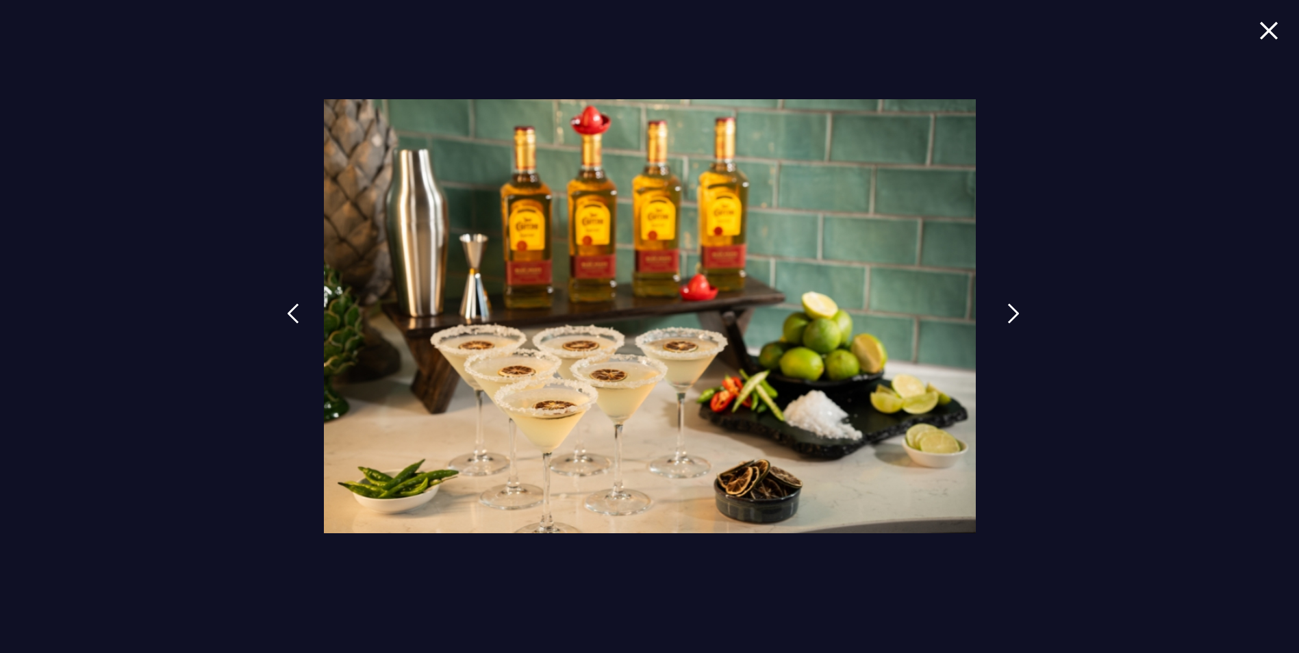
click at [999, 307] on link at bounding box center [1013, 323] width 34 height 63
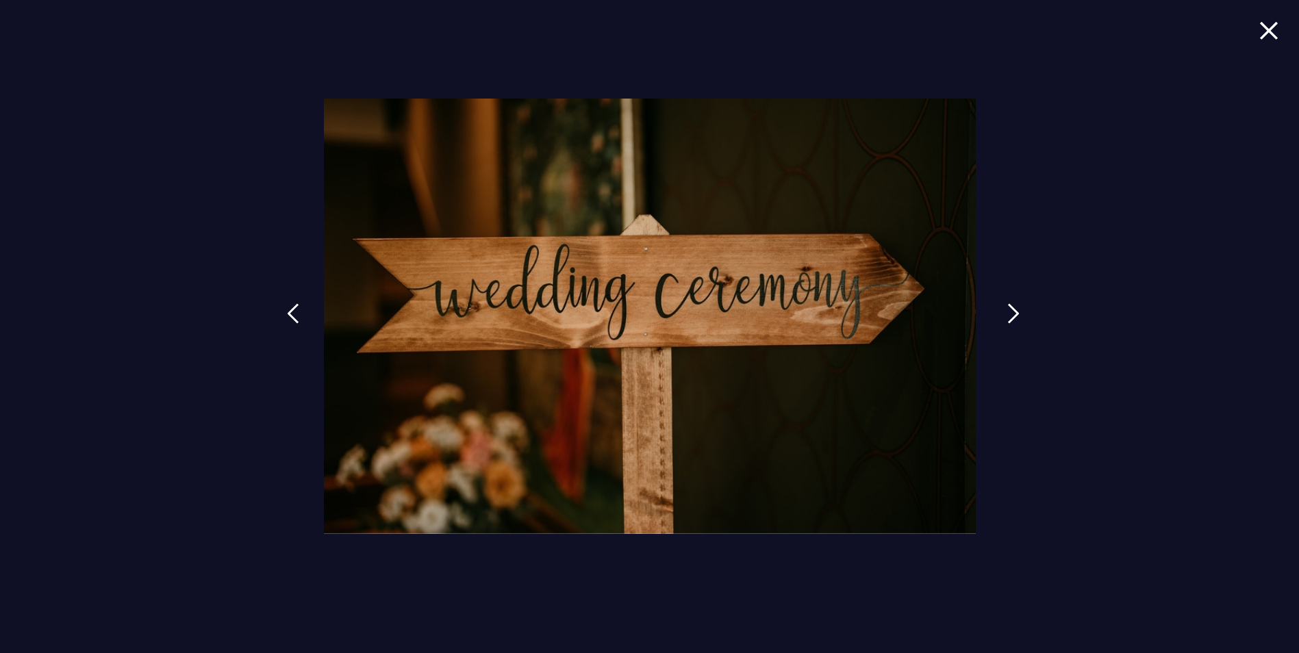
click at [999, 307] on link at bounding box center [1013, 323] width 34 height 63
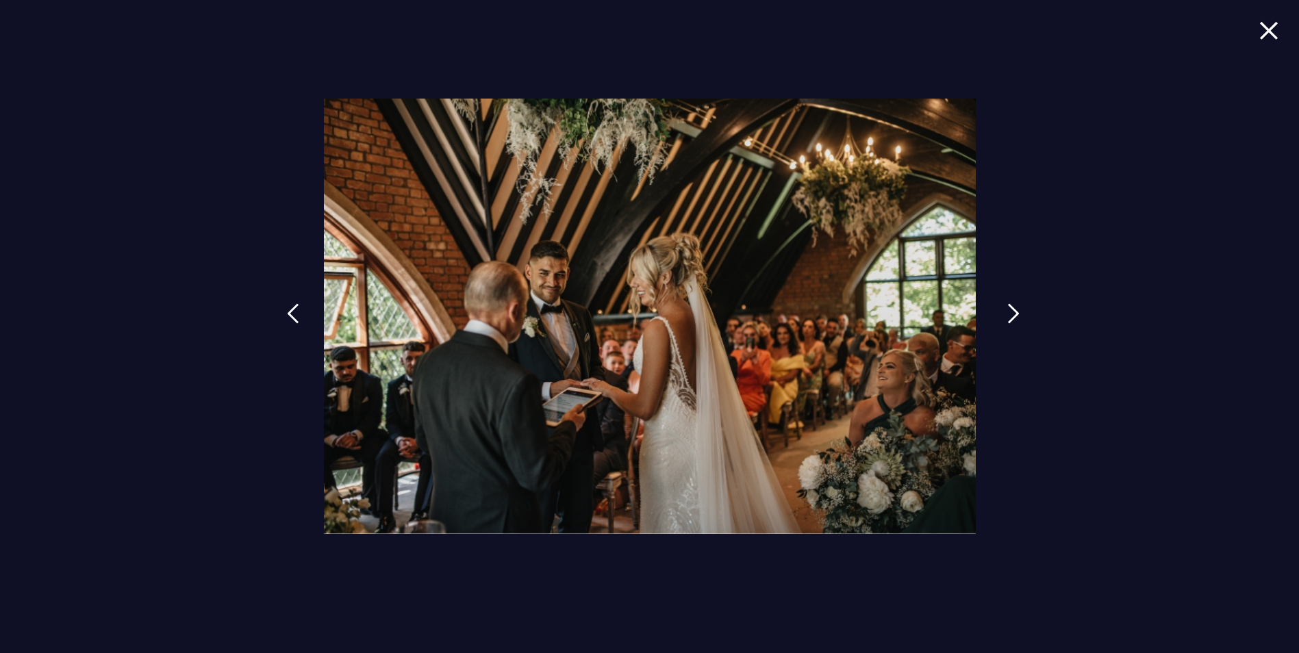
click at [999, 307] on link at bounding box center [1013, 323] width 34 height 63
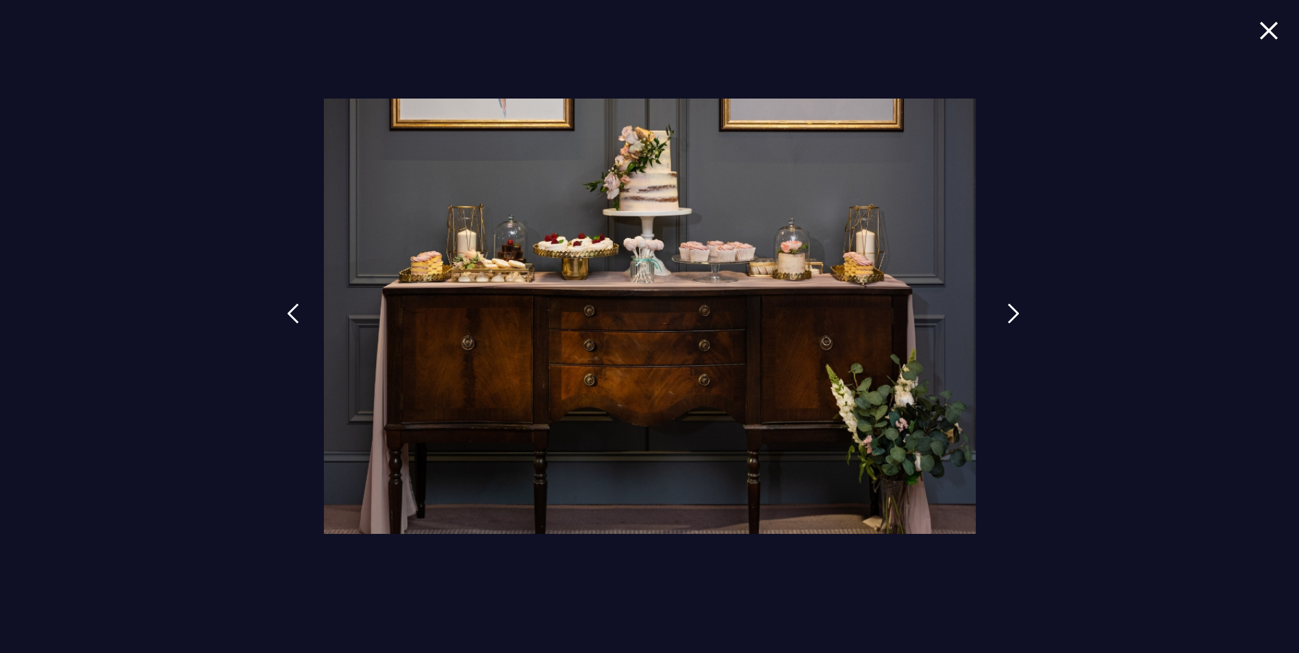
click at [999, 307] on link at bounding box center [1013, 323] width 34 height 63
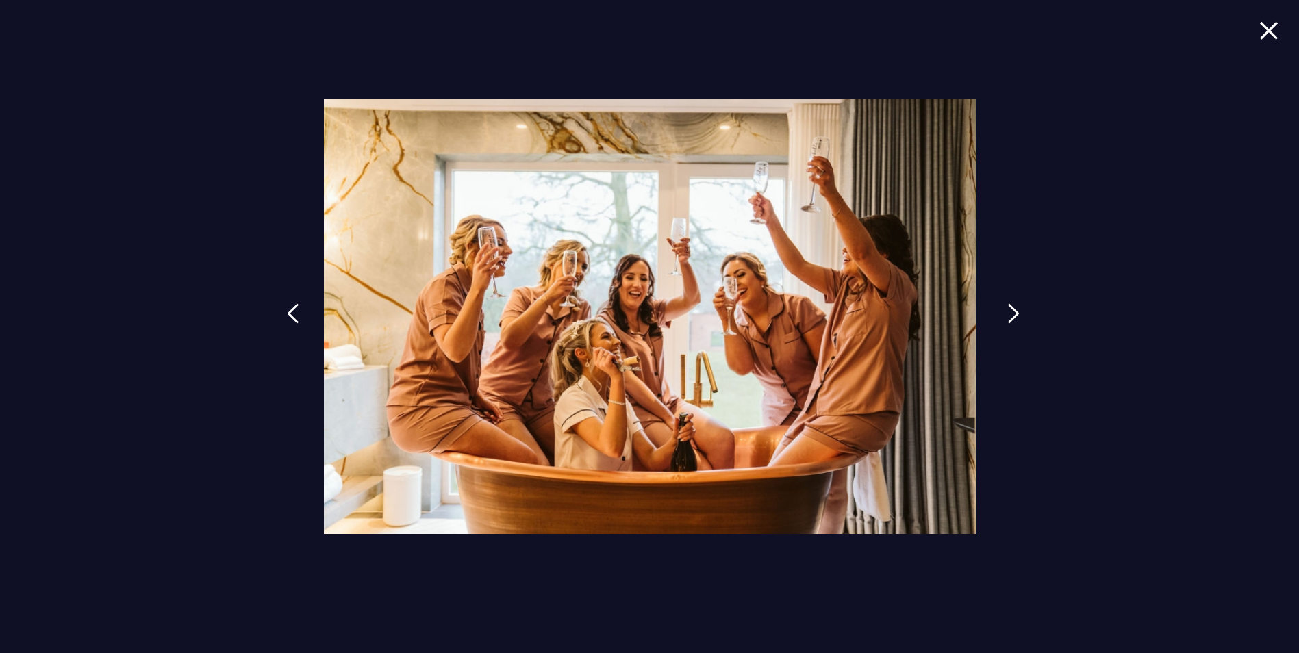
click at [999, 307] on link at bounding box center [1013, 323] width 34 height 63
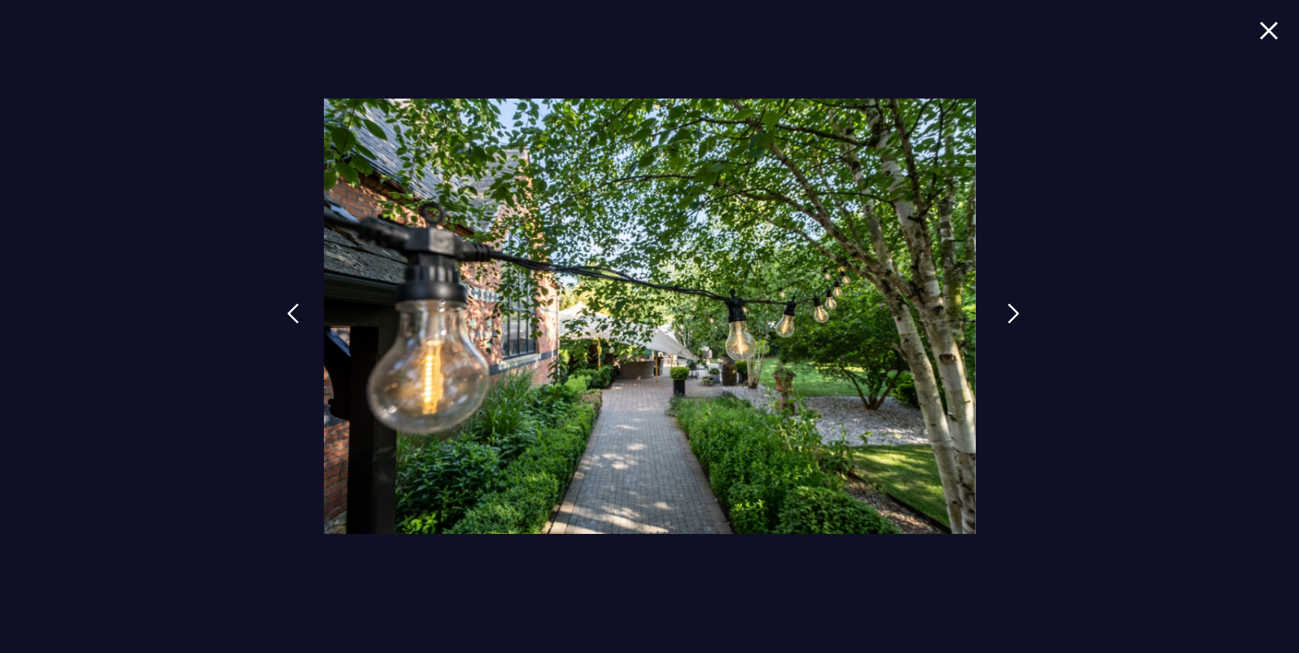
click at [999, 307] on link at bounding box center [1013, 323] width 34 height 63
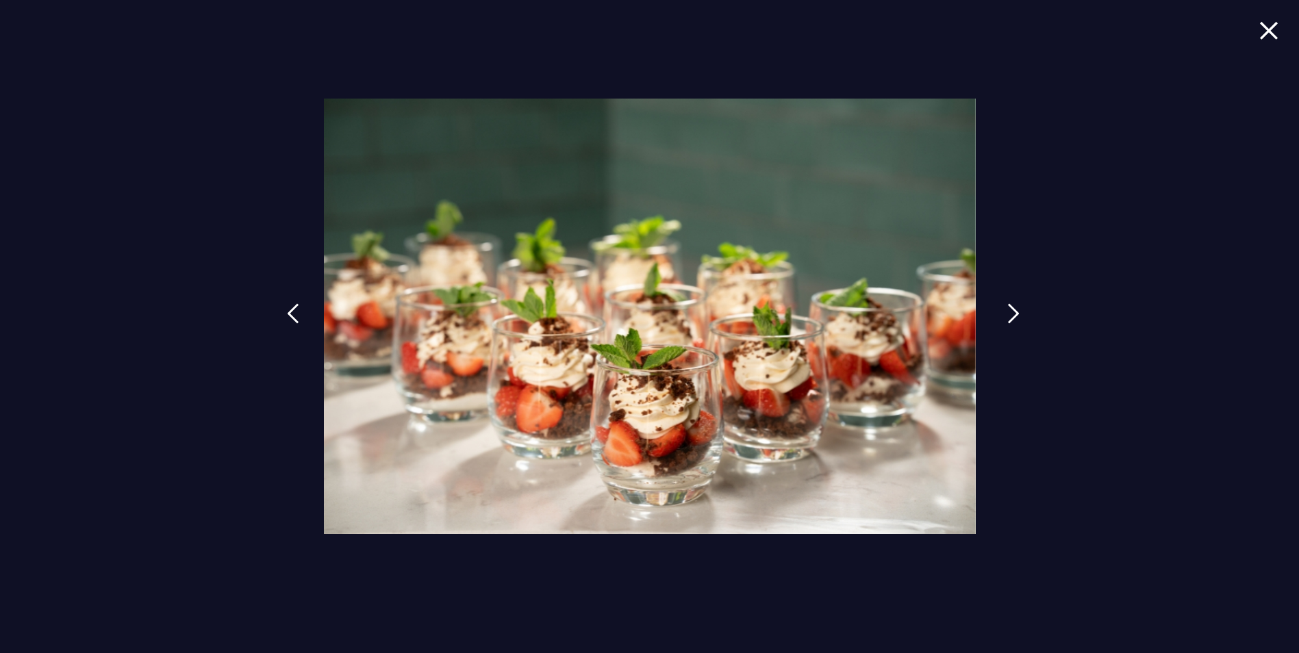
click at [999, 307] on link at bounding box center [1013, 323] width 34 height 63
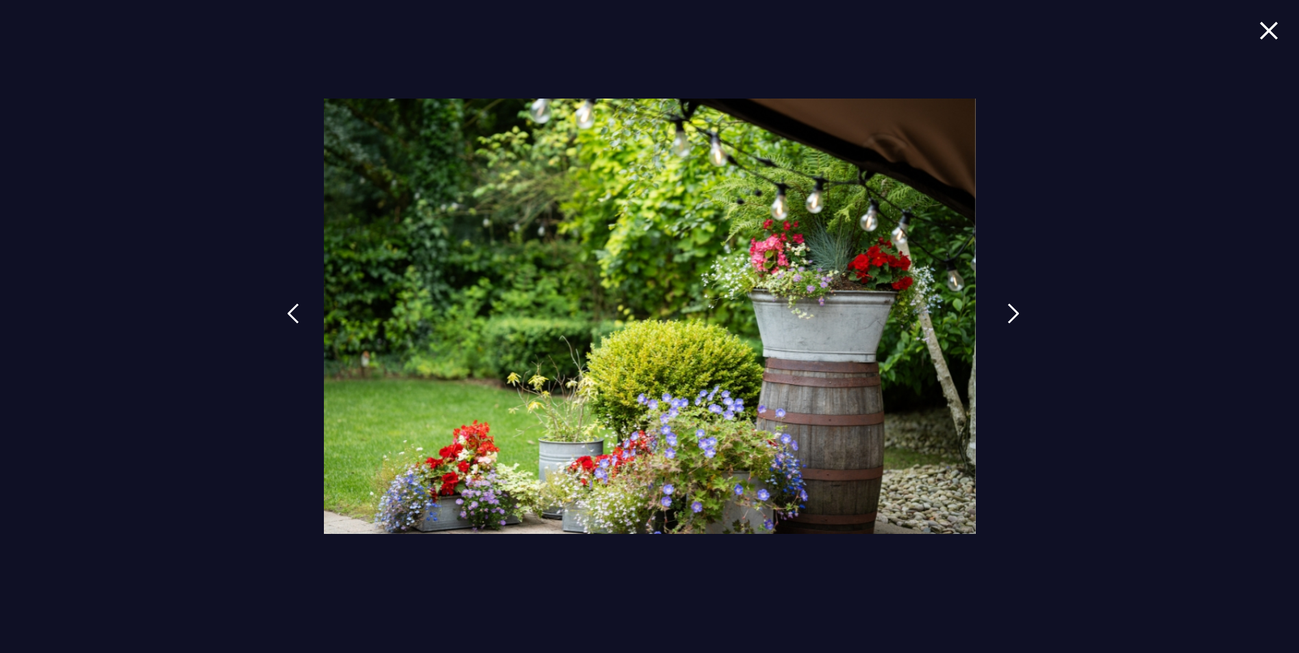
click at [999, 307] on link at bounding box center [1013, 323] width 34 height 63
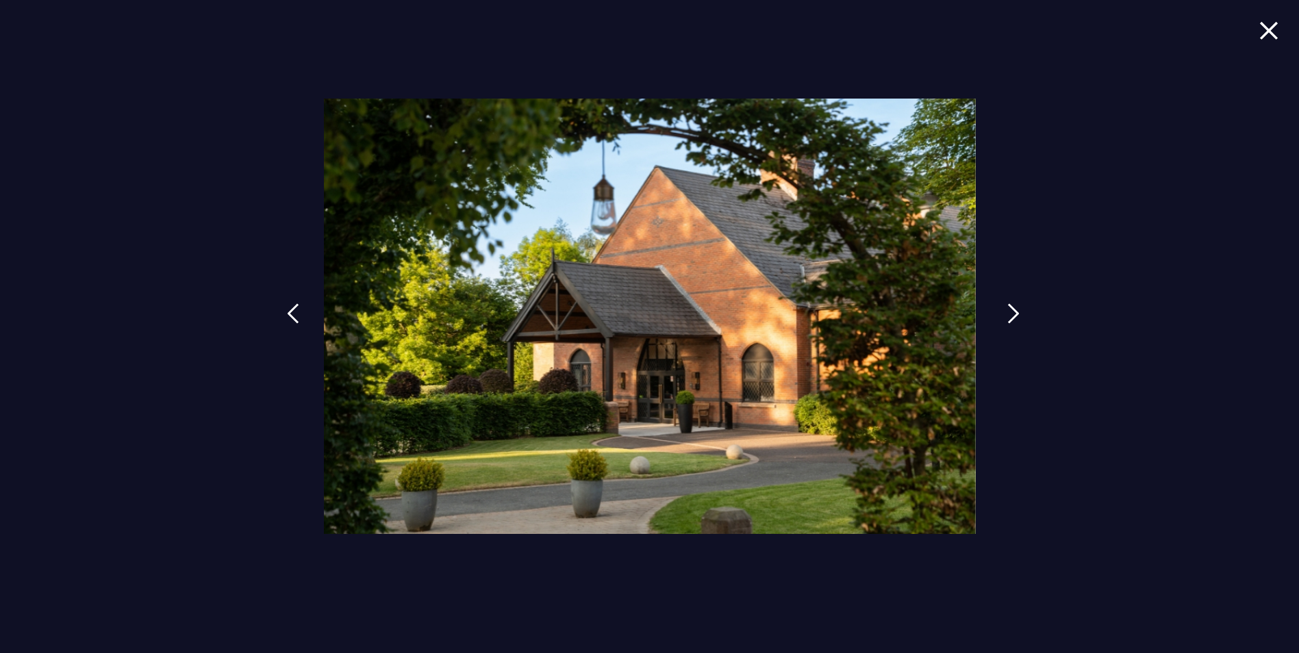
click at [999, 307] on link at bounding box center [1013, 323] width 34 height 63
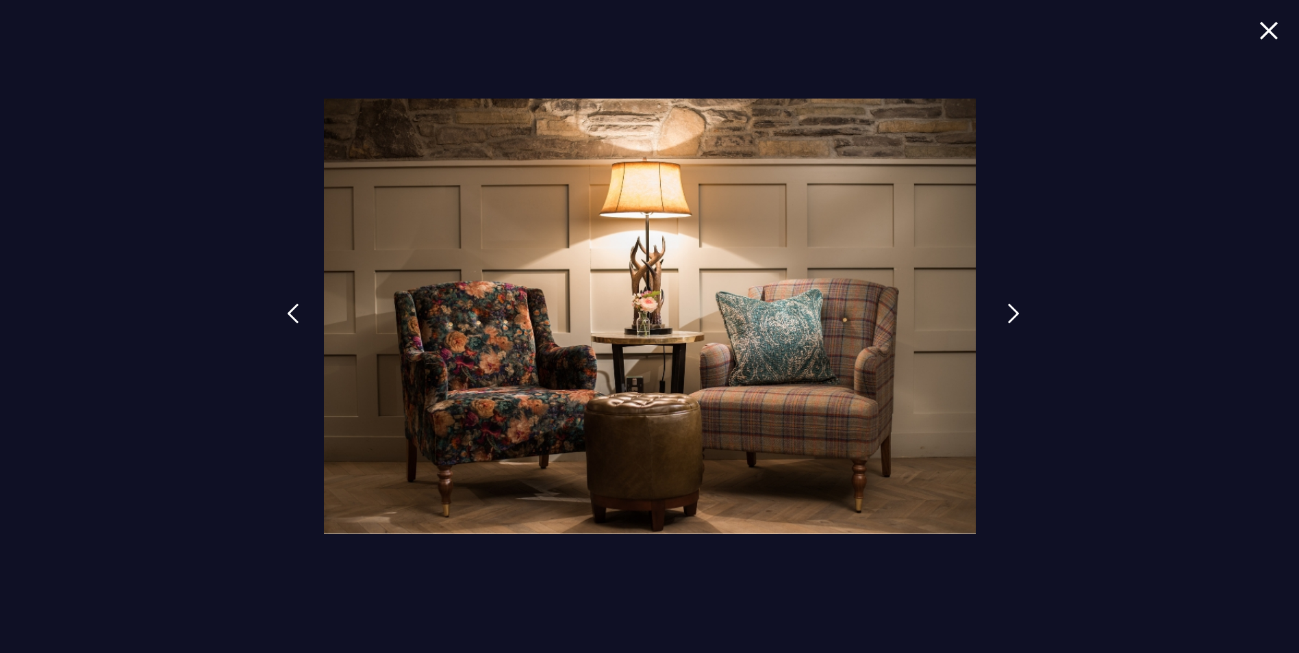
click at [999, 307] on link at bounding box center [1013, 323] width 34 height 63
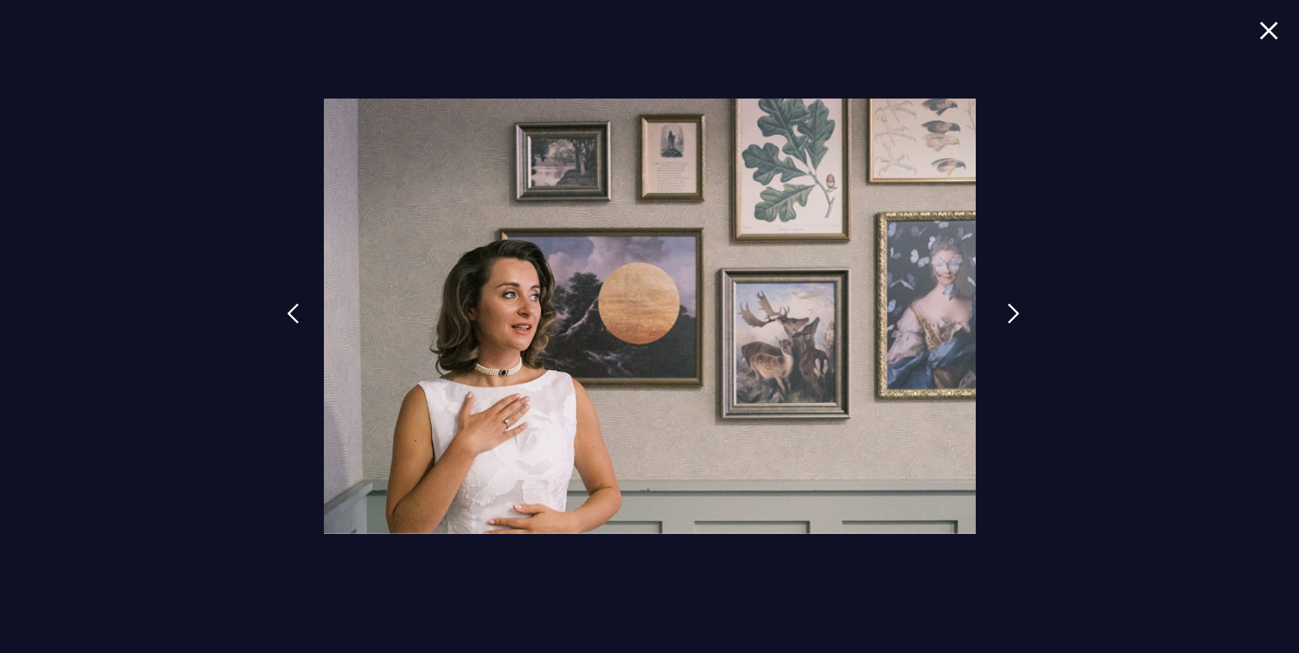
click at [999, 307] on link at bounding box center [1013, 323] width 34 height 63
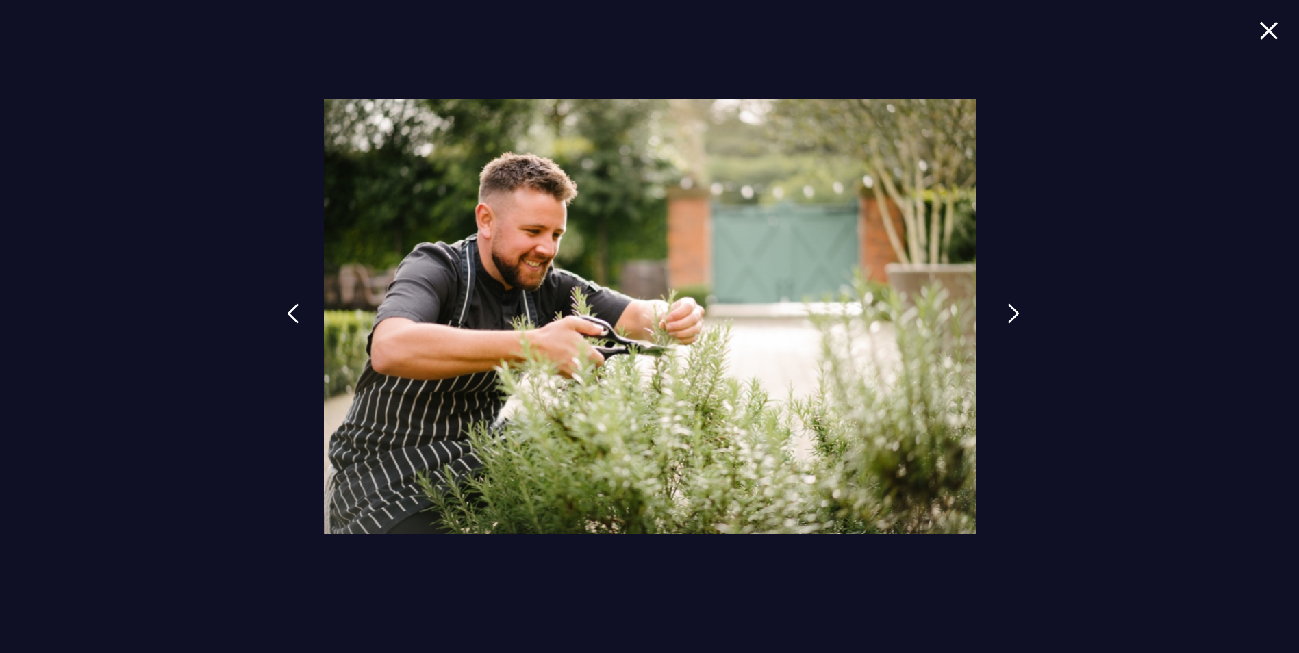
click at [999, 307] on link at bounding box center [1013, 323] width 34 height 63
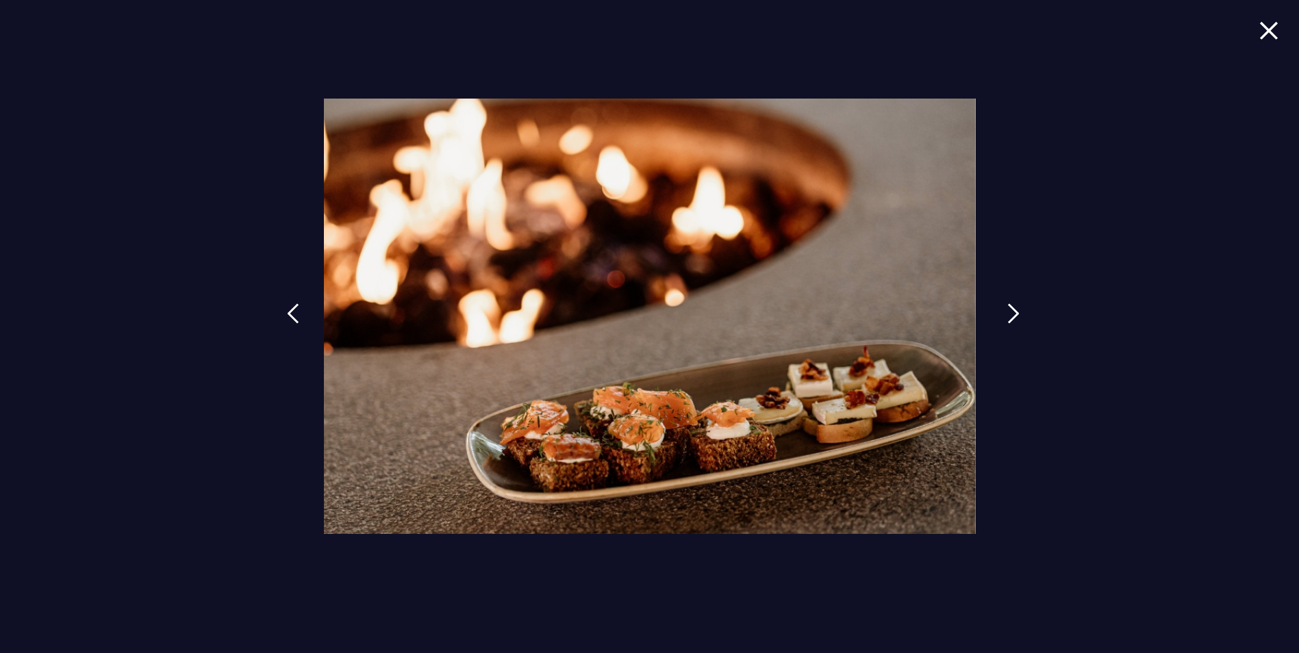
click at [999, 307] on link at bounding box center [1013, 323] width 34 height 63
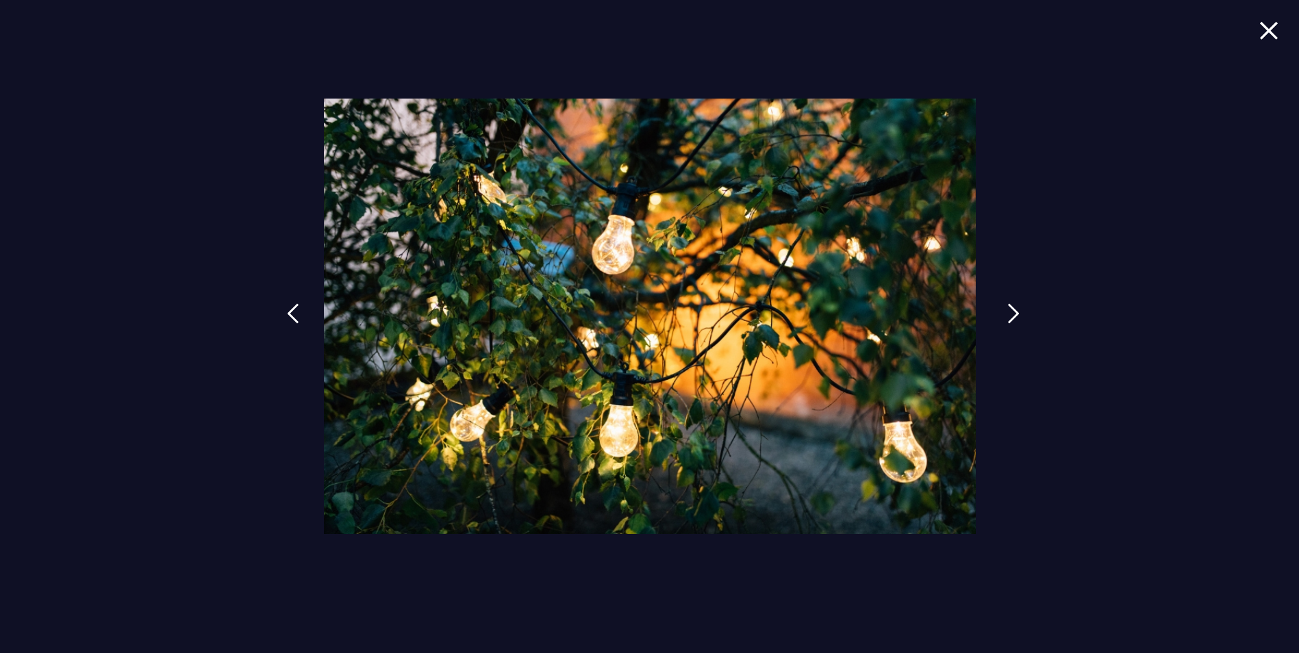
click at [999, 307] on link at bounding box center [1013, 323] width 34 height 63
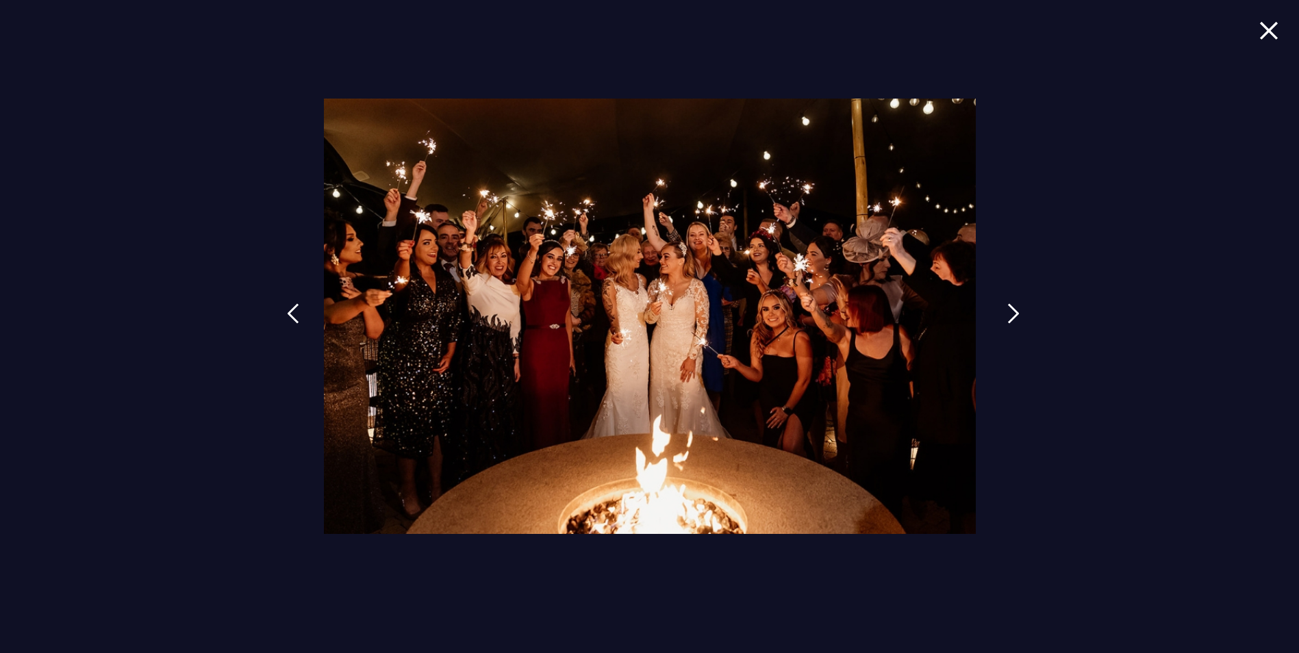
click at [999, 307] on link at bounding box center [1013, 323] width 34 height 63
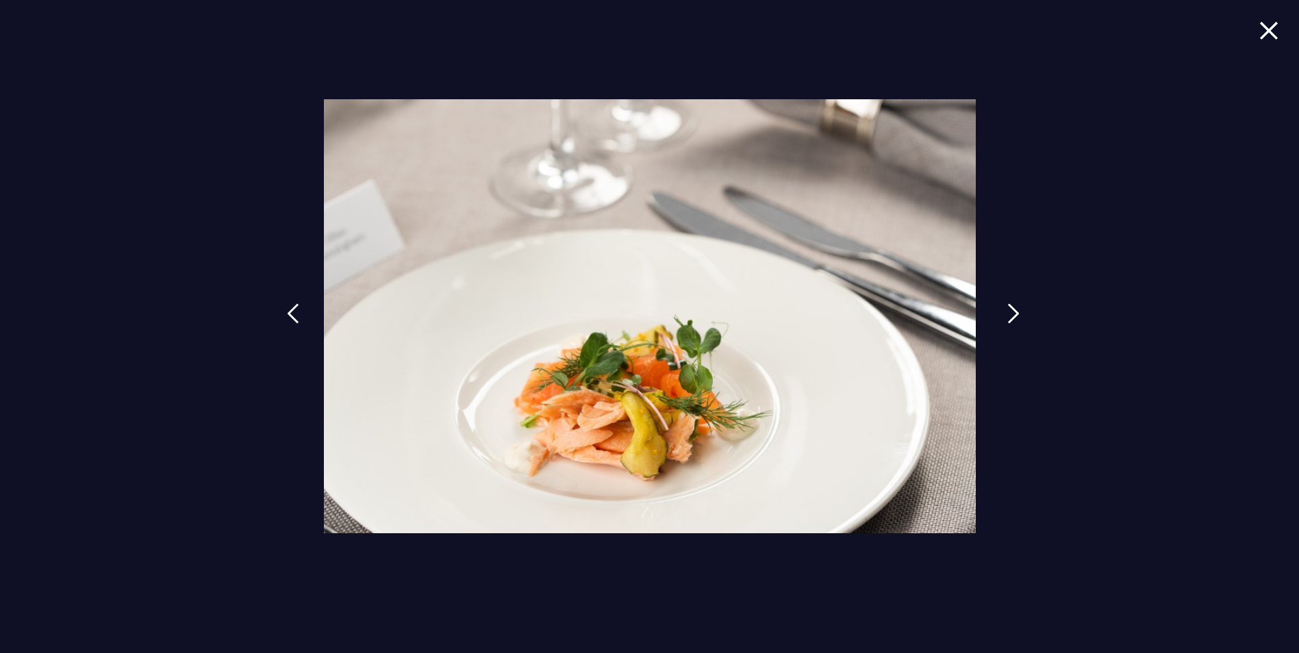
click at [999, 307] on link at bounding box center [1013, 323] width 34 height 63
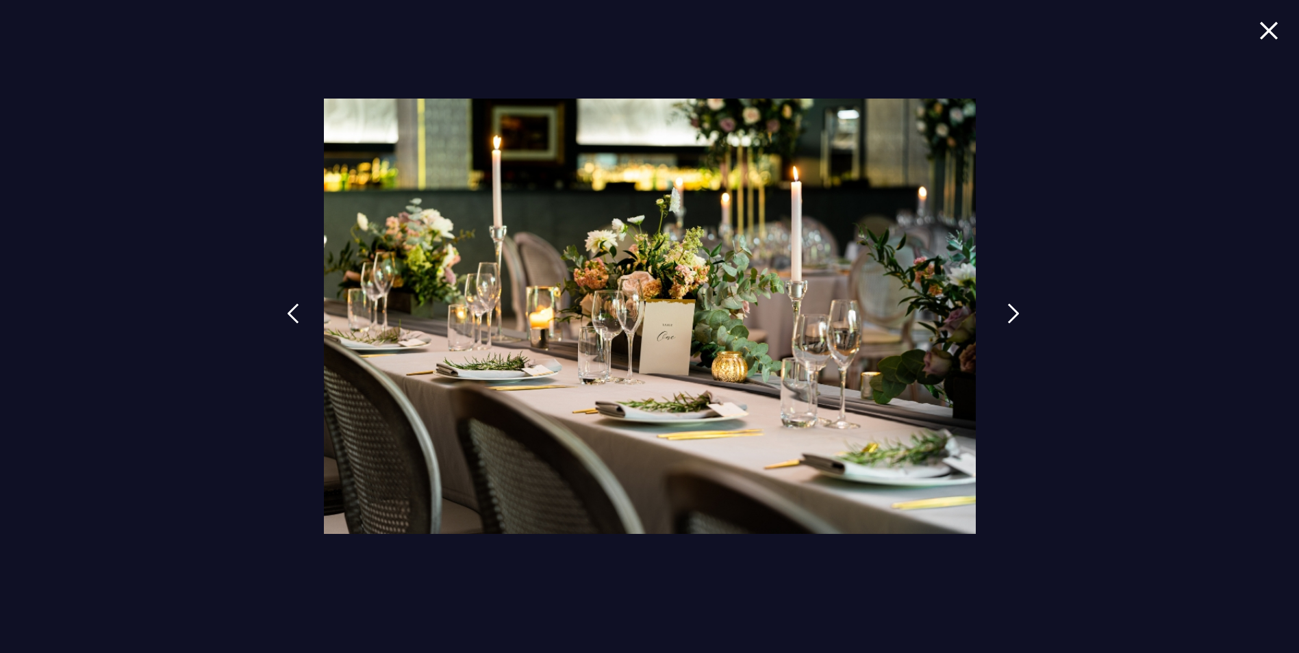
click at [999, 307] on link at bounding box center [1013, 323] width 34 height 63
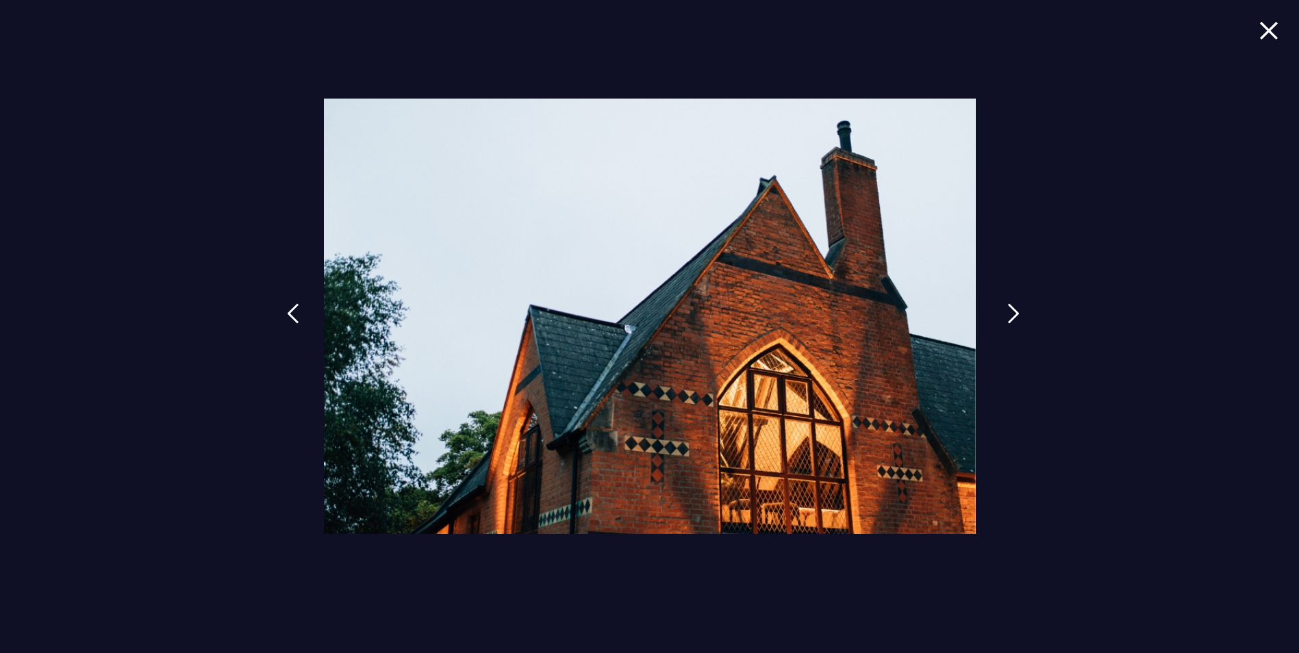
click at [999, 307] on link at bounding box center [1013, 323] width 34 height 63
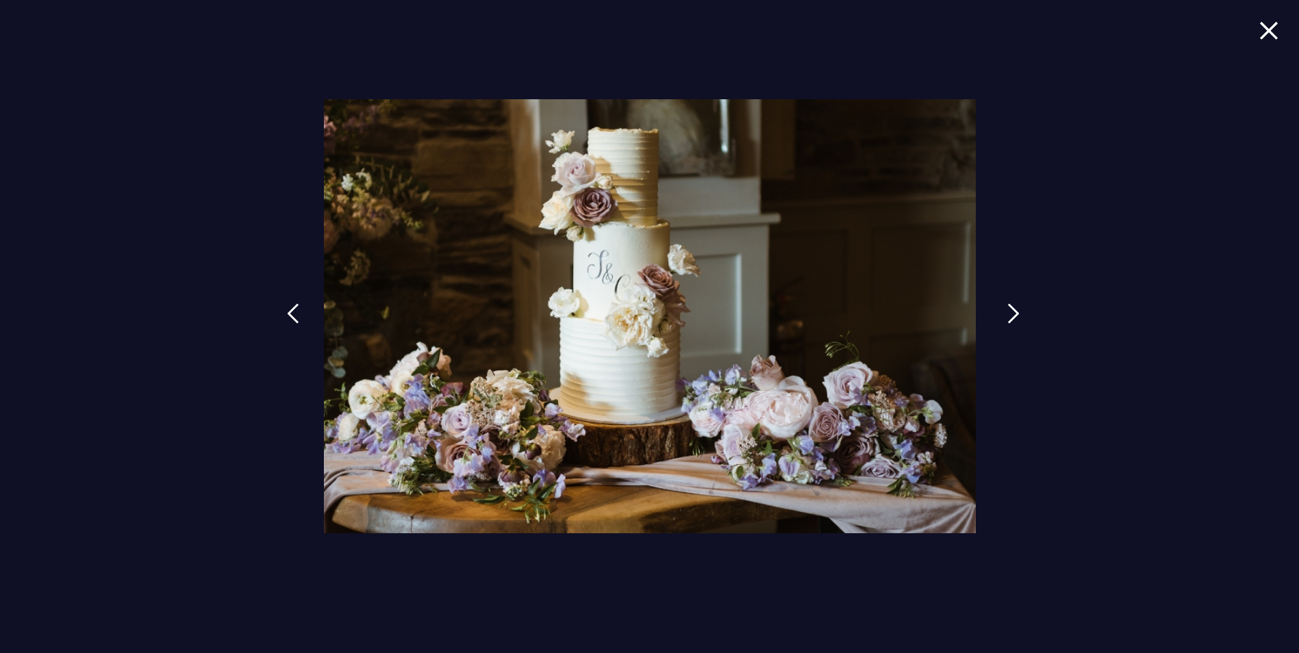
click at [999, 307] on link at bounding box center [1013, 323] width 34 height 63
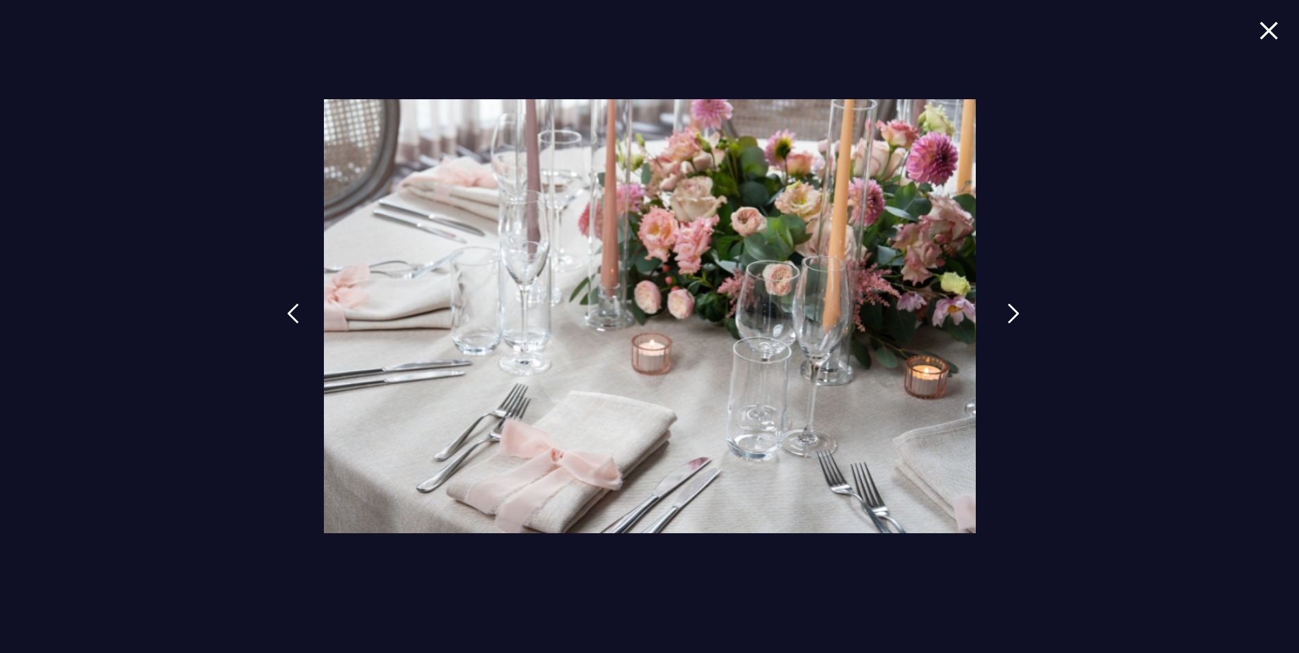
click at [999, 307] on link at bounding box center [1013, 323] width 34 height 63
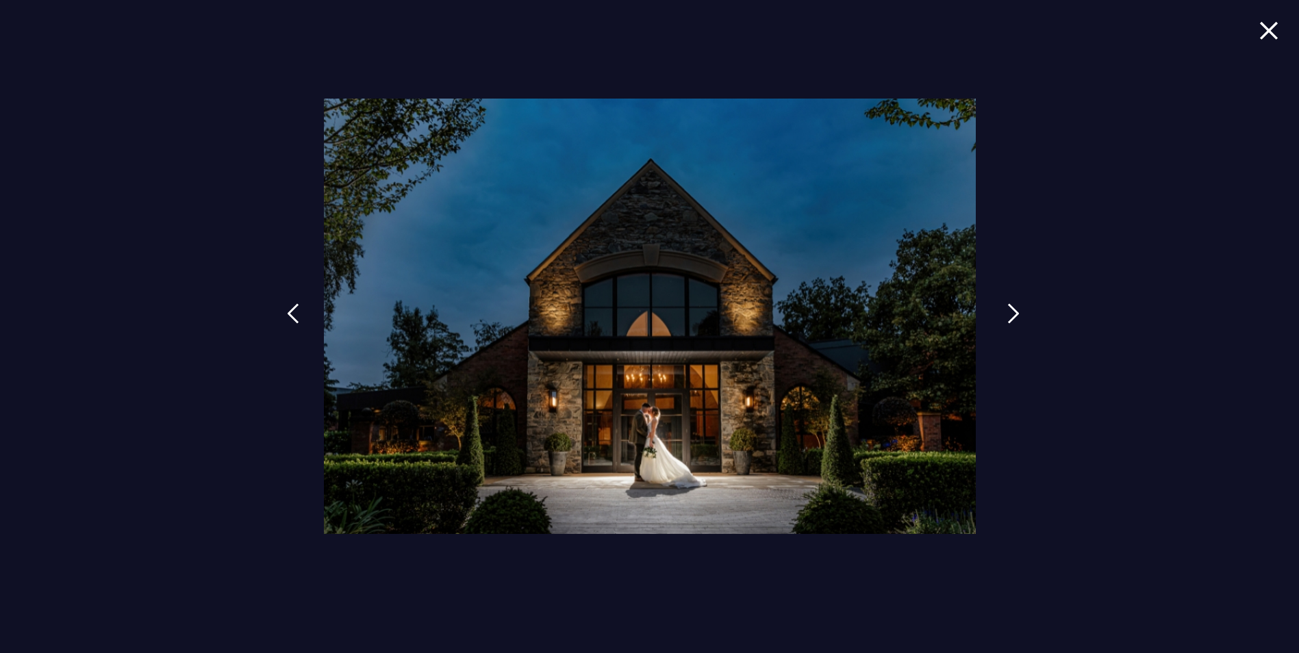
click at [999, 307] on link at bounding box center [1013, 323] width 34 height 63
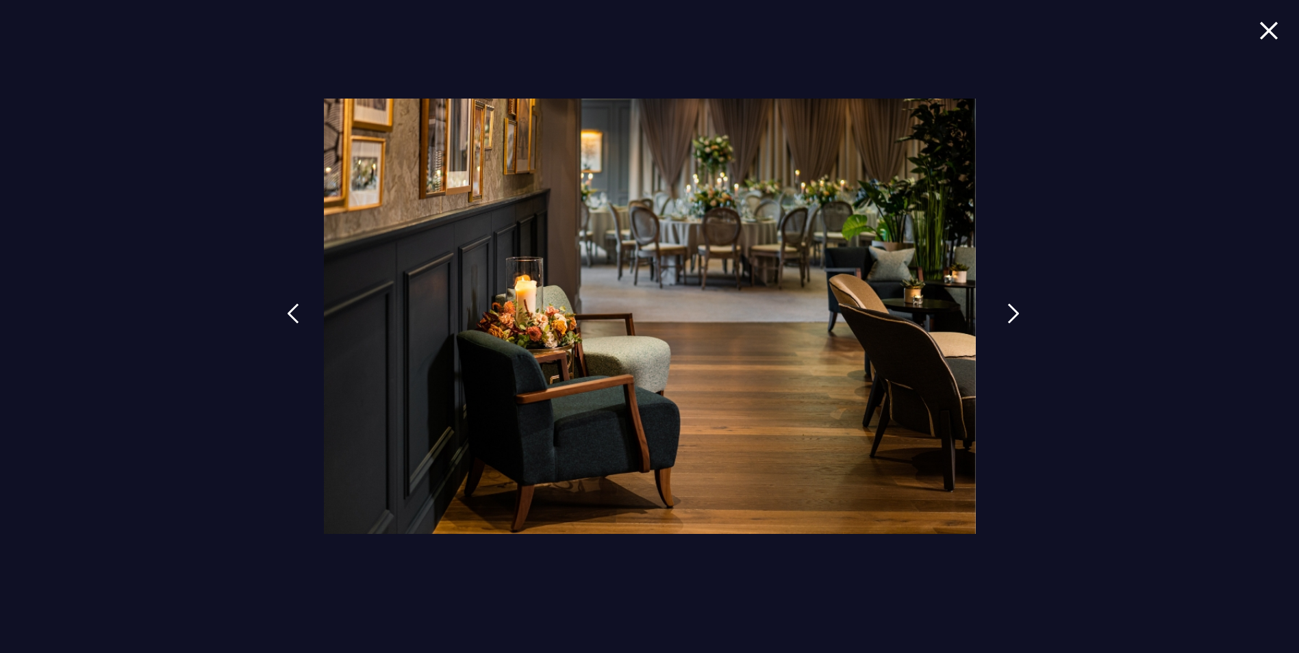
click at [999, 307] on link at bounding box center [1013, 323] width 34 height 63
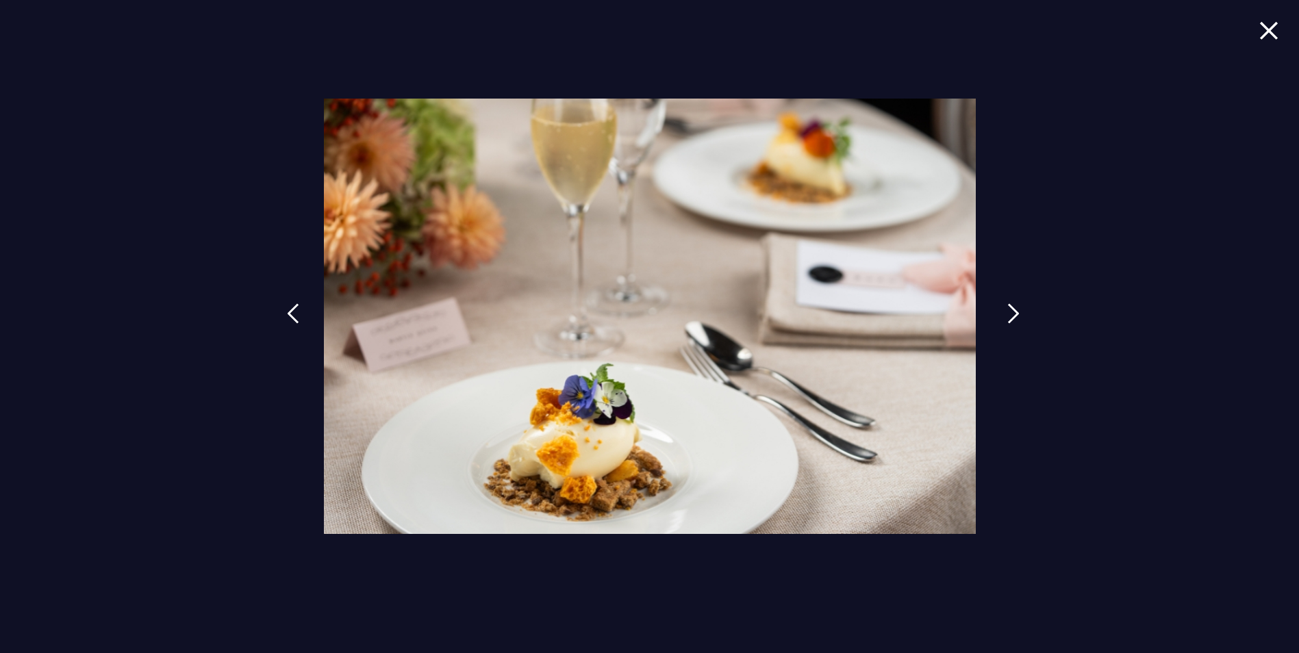
click at [999, 307] on link at bounding box center [1013, 323] width 34 height 63
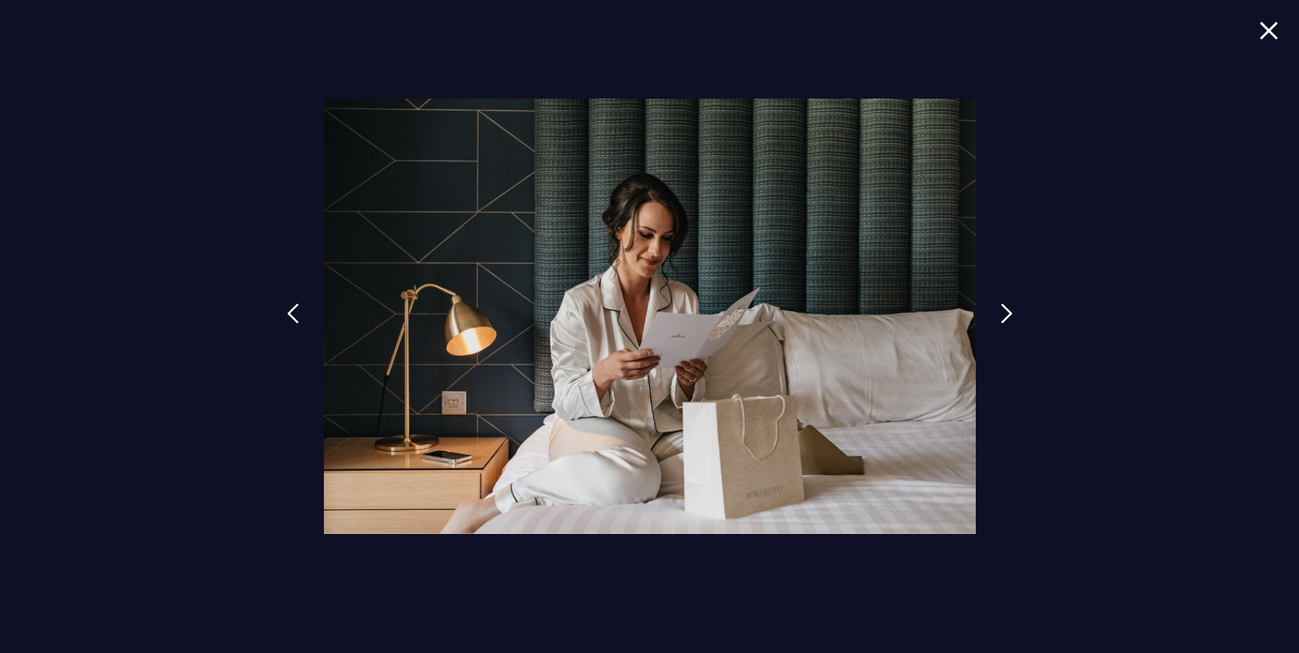
click at [1270, 25] on img at bounding box center [1268, 30] width 19 height 18
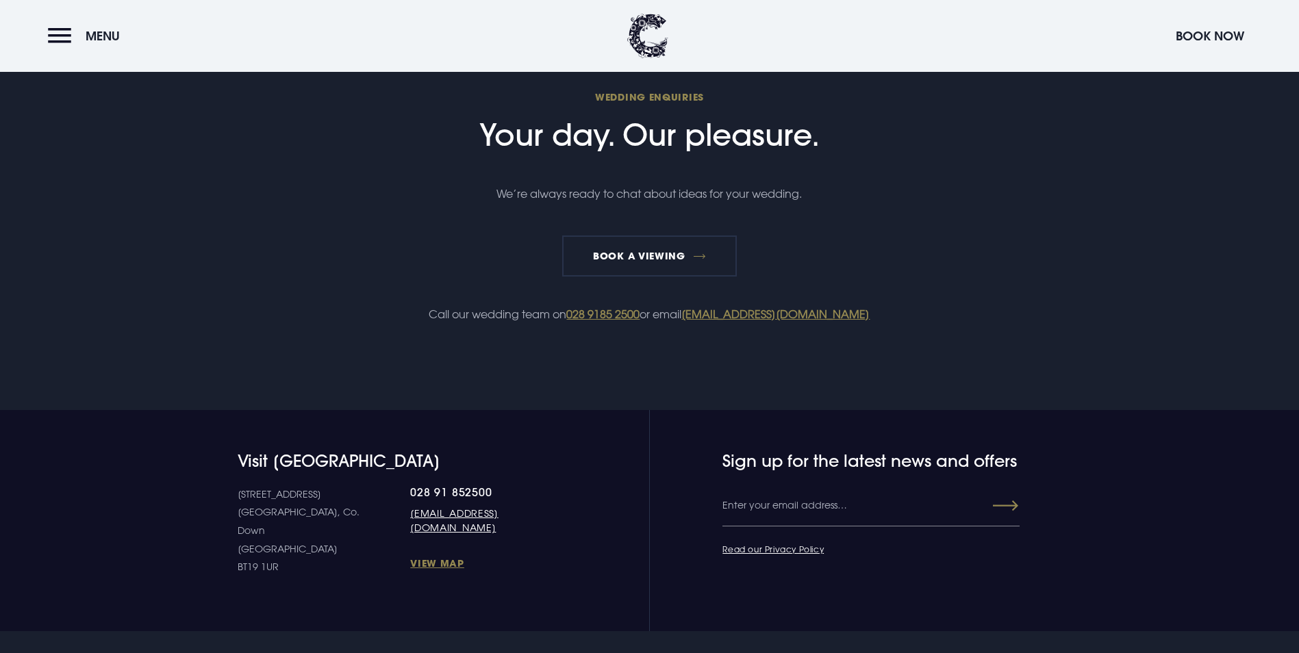
scroll to position [4103, 0]
